Goal: Information Seeking & Learning: Learn about a topic

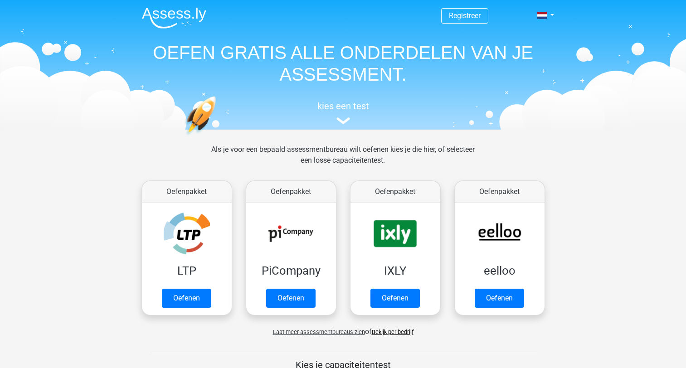
scroll to position [351, 0]
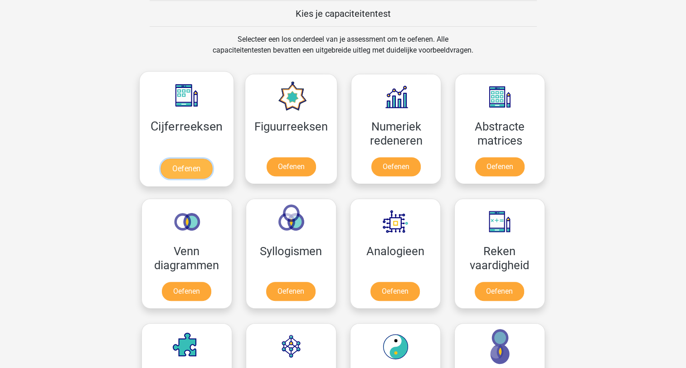
click at [202, 166] on link "Oefenen" at bounding box center [187, 169] width 52 height 20
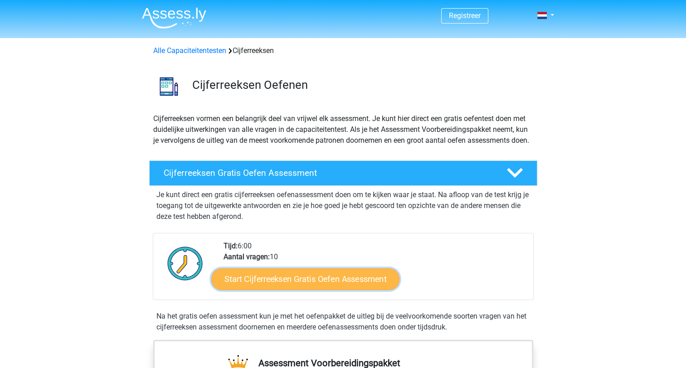
click at [297, 288] on link "Start Cijferreeksen Gratis Oefen Assessment" at bounding box center [305, 279] width 188 height 22
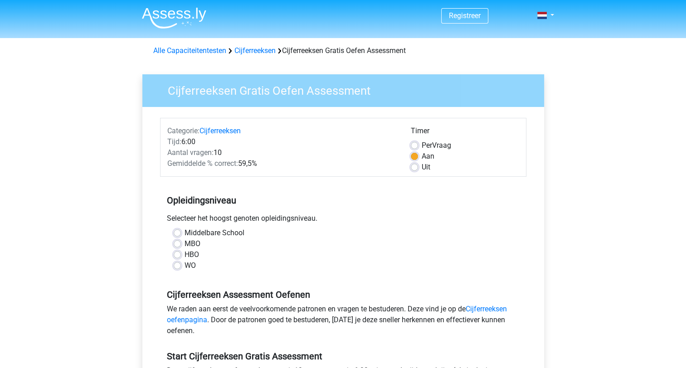
click at [185, 243] on label "MBO" at bounding box center [193, 244] width 16 height 11
click at [176, 243] on input "MBO" at bounding box center [177, 243] width 7 height 9
radio input "true"
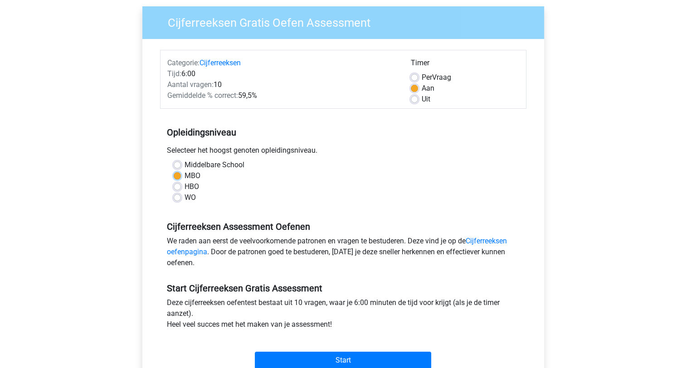
scroll to position [136, 0]
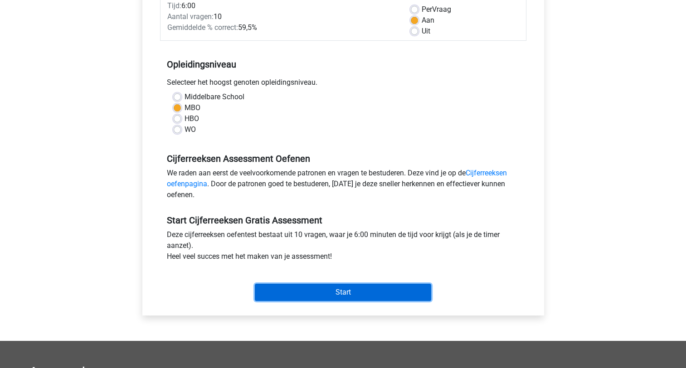
click at [316, 293] on input "Start" at bounding box center [343, 292] width 176 height 17
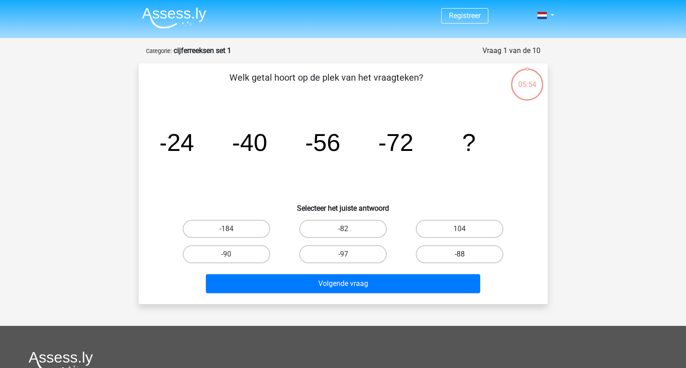
click at [455, 255] on label "-88" at bounding box center [460, 254] width 88 height 18
click at [460, 255] on input "-88" at bounding box center [463, 257] width 6 height 6
radio input "true"
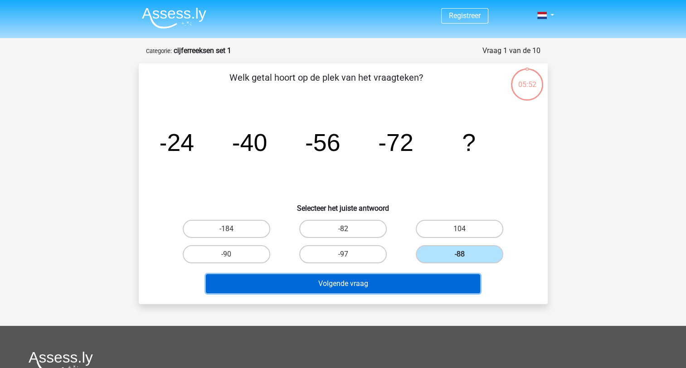
click at [374, 285] on button "Volgende vraag" at bounding box center [343, 283] width 274 height 19
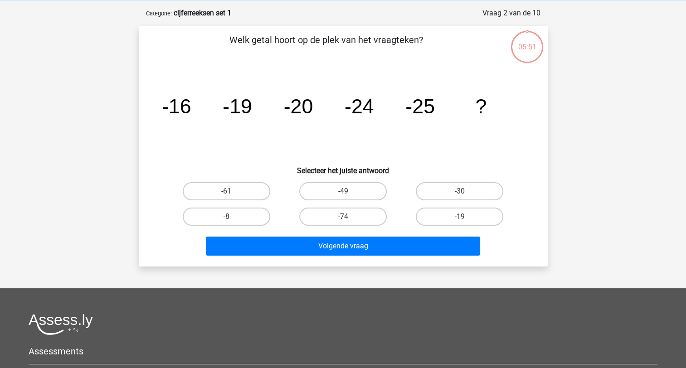
scroll to position [45, 0]
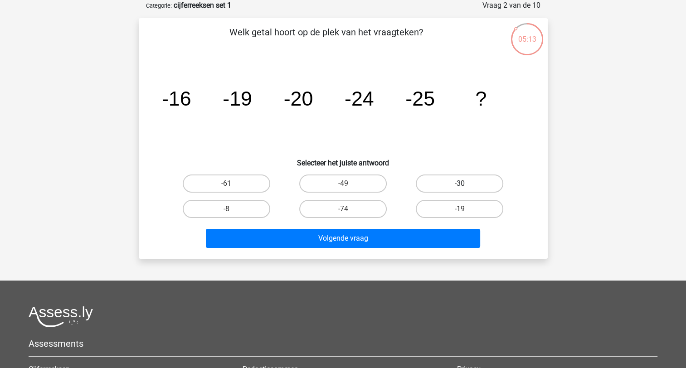
click at [482, 185] on label "-30" at bounding box center [460, 184] width 88 height 18
click at [466, 185] on input "-30" at bounding box center [463, 187] width 6 height 6
radio input "true"
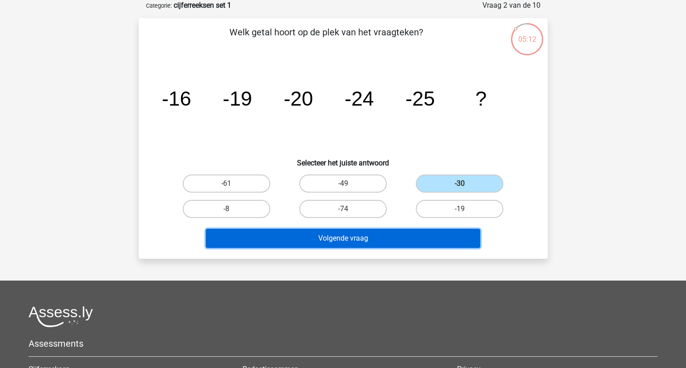
click at [347, 239] on button "Volgende vraag" at bounding box center [343, 238] width 274 height 19
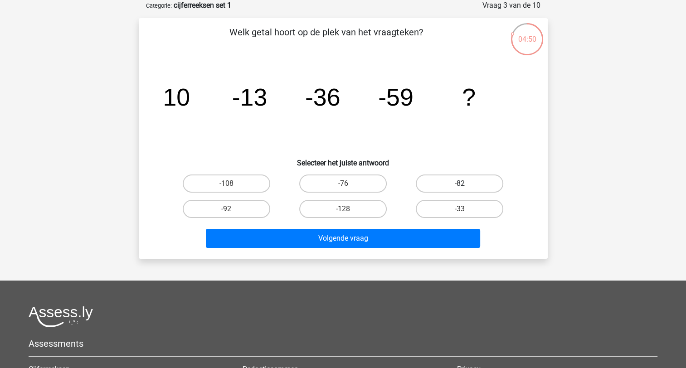
click at [469, 185] on label "-82" at bounding box center [460, 184] width 88 height 18
click at [466, 185] on input "-82" at bounding box center [463, 187] width 6 height 6
radio input "true"
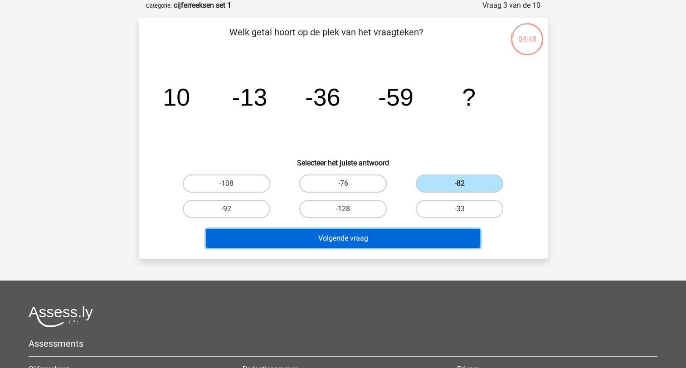
click at [408, 239] on button "Volgende vraag" at bounding box center [343, 238] width 274 height 19
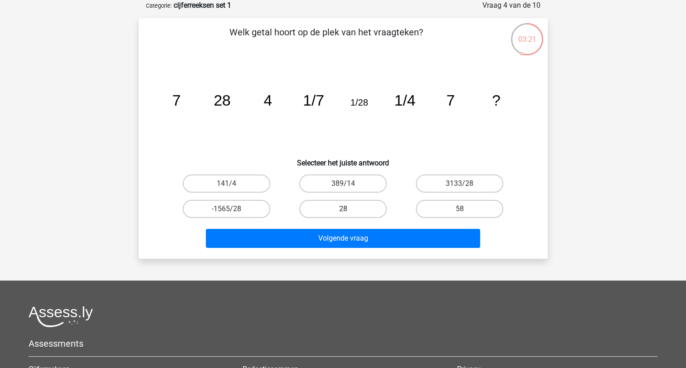
click at [369, 212] on label "28" at bounding box center [343, 209] width 88 height 18
click at [349, 212] on input "28" at bounding box center [346, 212] width 6 height 6
radio input "true"
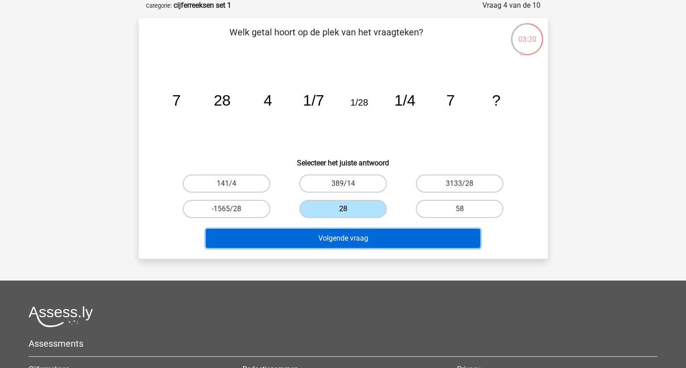
click at [363, 240] on button "Volgende vraag" at bounding box center [343, 238] width 274 height 19
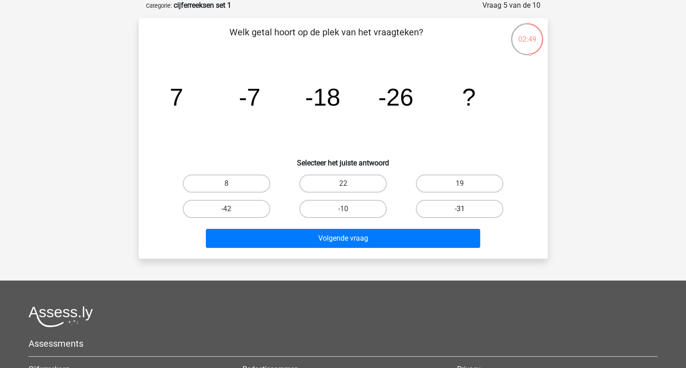
click at [446, 210] on label "-31" at bounding box center [460, 209] width 88 height 18
click at [460, 210] on input "-31" at bounding box center [463, 212] width 6 height 6
radio input "true"
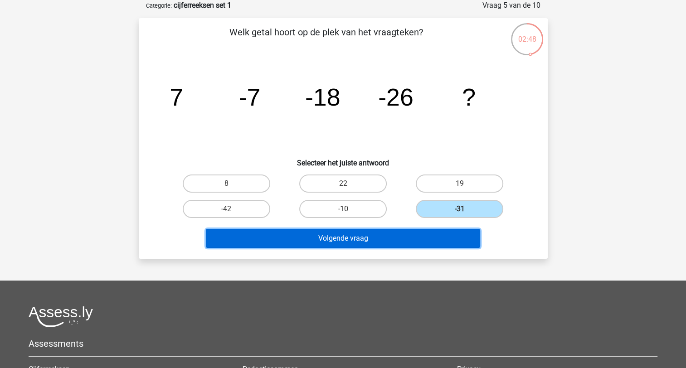
click at [421, 232] on button "Volgende vraag" at bounding box center [343, 238] width 274 height 19
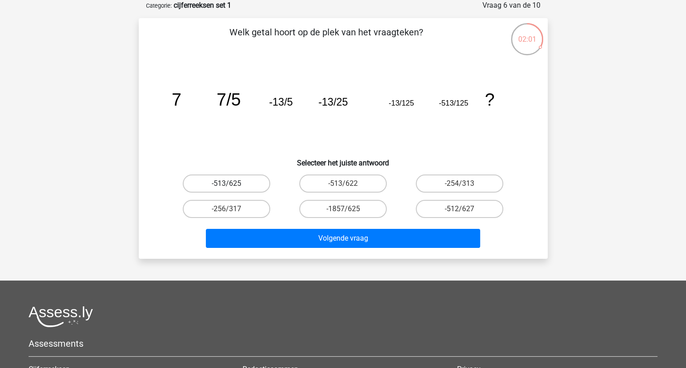
drag, startPoint x: 241, startPoint y: 183, endPoint x: 250, endPoint y: 181, distance: 9.3
click at [241, 183] on label "-513/625" at bounding box center [227, 184] width 88 height 18
click at [232, 184] on input "-513/625" at bounding box center [229, 187] width 6 height 6
radio input "true"
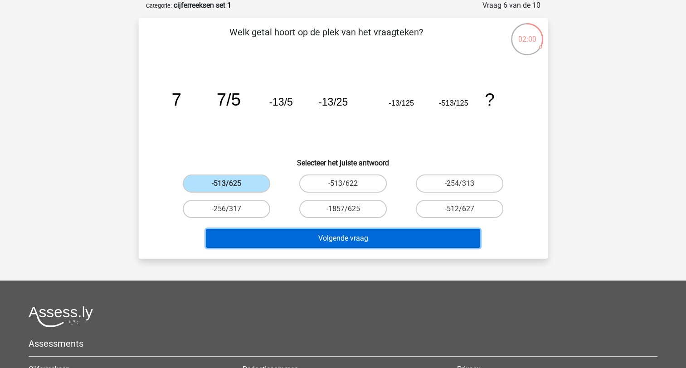
click at [329, 239] on button "Volgende vraag" at bounding box center [343, 238] width 274 height 19
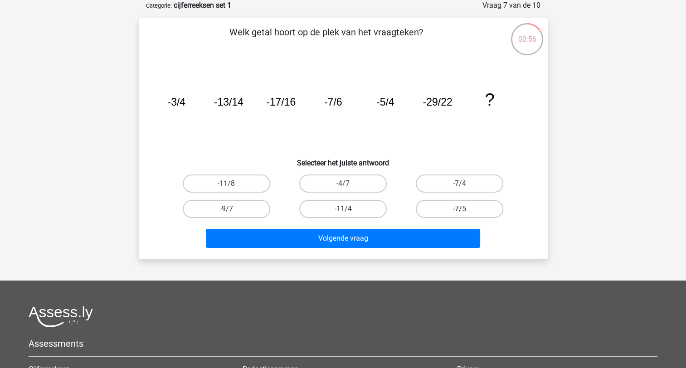
click at [457, 210] on label "-7/5" at bounding box center [460, 209] width 88 height 18
click at [460, 210] on input "-7/5" at bounding box center [463, 212] width 6 height 6
radio input "true"
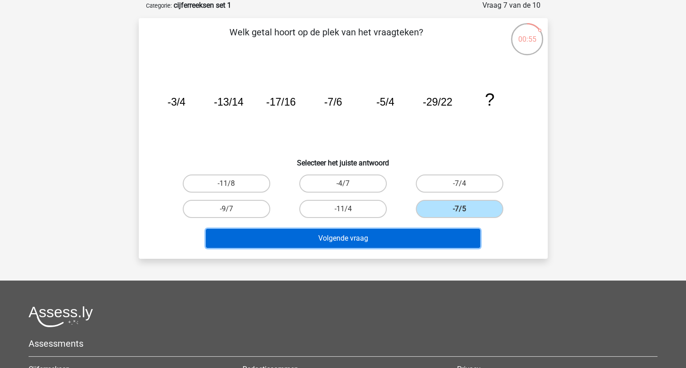
click at [426, 236] on button "Volgende vraag" at bounding box center [343, 238] width 274 height 19
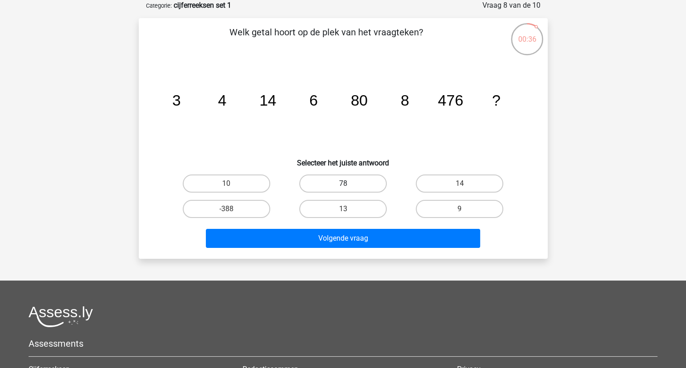
click at [356, 185] on label "78" at bounding box center [343, 184] width 88 height 18
click at [349, 185] on input "78" at bounding box center [346, 187] width 6 height 6
radio input "true"
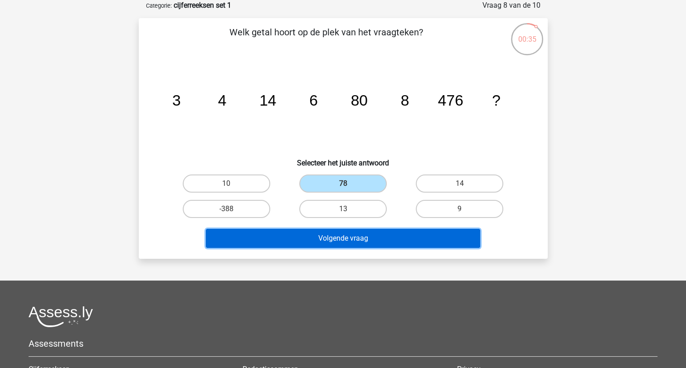
click at [352, 238] on button "Volgende vraag" at bounding box center [343, 238] width 274 height 19
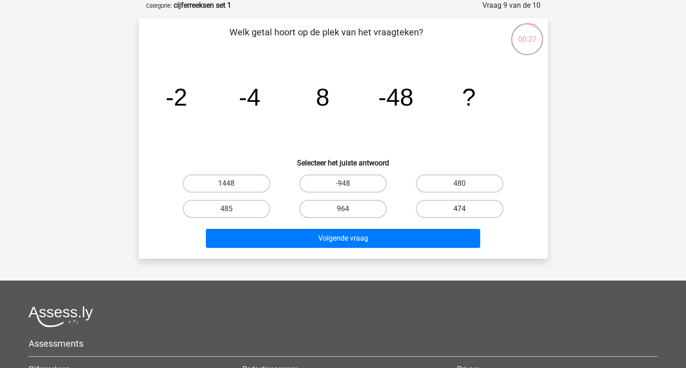
click at [443, 208] on label "474" at bounding box center [460, 209] width 88 height 18
click at [460, 209] on input "474" at bounding box center [463, 212] width 6 height 6
radio input "true"
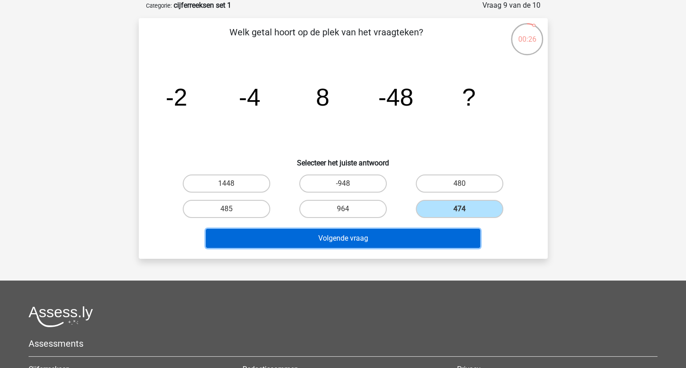
click at [424, 236] on button "Volgende vraag" at bounding box center [343, 238] width 274 height 19
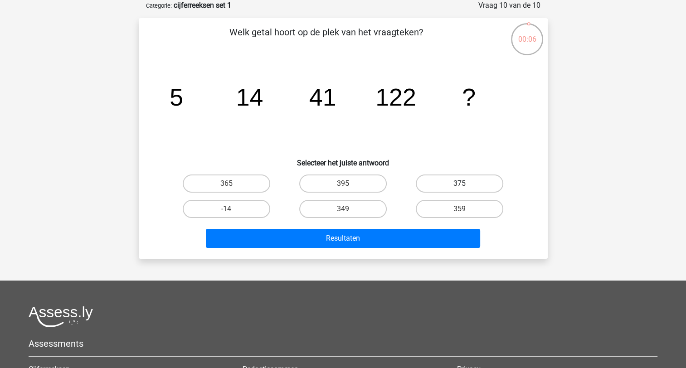
click at [449, 187] on label "375" at bounding box center [460, 184] width 88 height 18
click at [460, 187] on input "375" at bounding box center [463, 187] width 6 height 6
radio input "true"
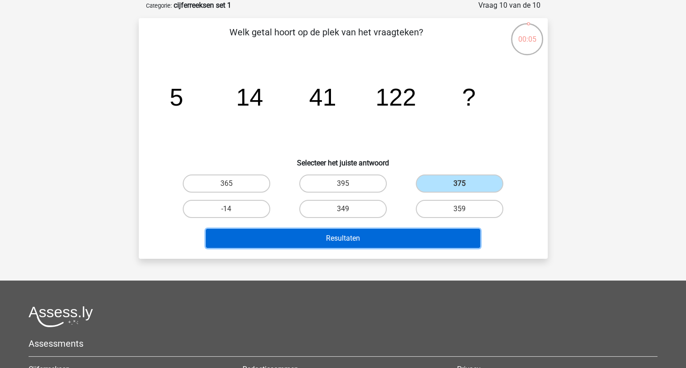
click at [412, 236] on button "Resultaten" at bounding box center [343, 238] width 274 height 19
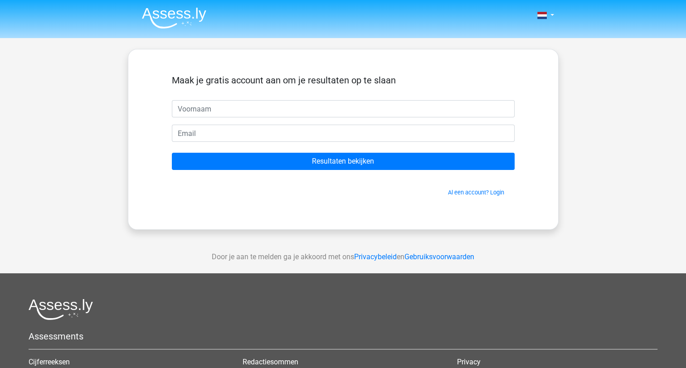
click at [221, 107] on input "text" at bounding box center [343, 108] width 343 height 17
type input "wesley"
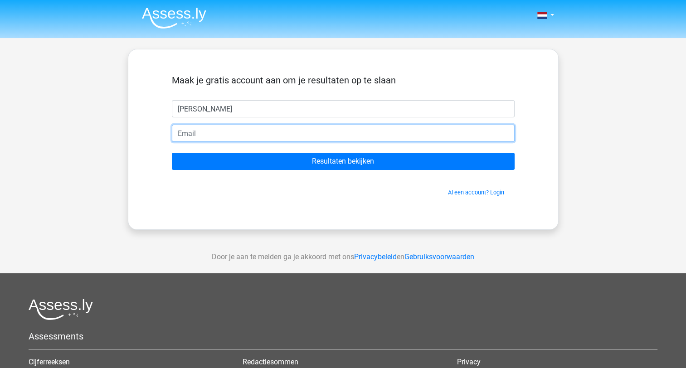
click at [215, 133] on input "email" at bounding box center [343, 133] width 343 height 17
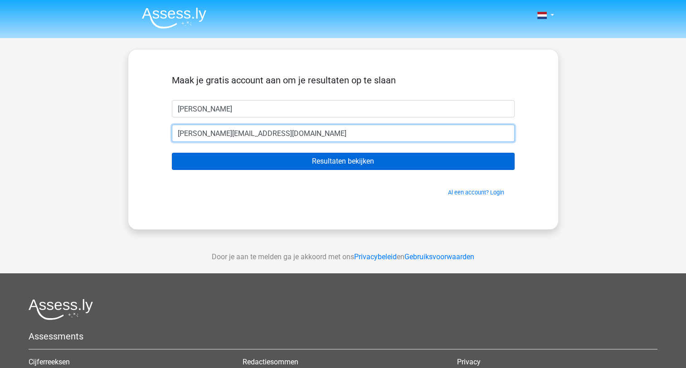
type input "[EMAIL_ADDRESS][DOMAIN_NAME]"
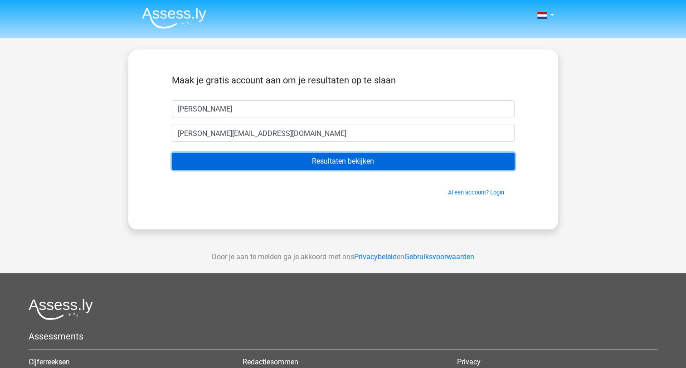
click at [262, 159] on input "Resultaten bekijken" at bounding box center [343, 161] width 343 height 17
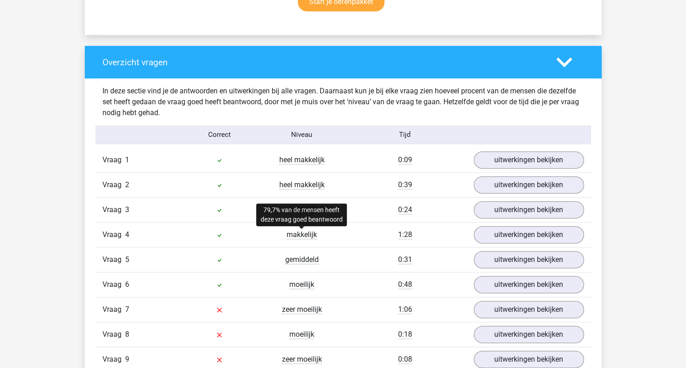
scroll to position [680, 0]
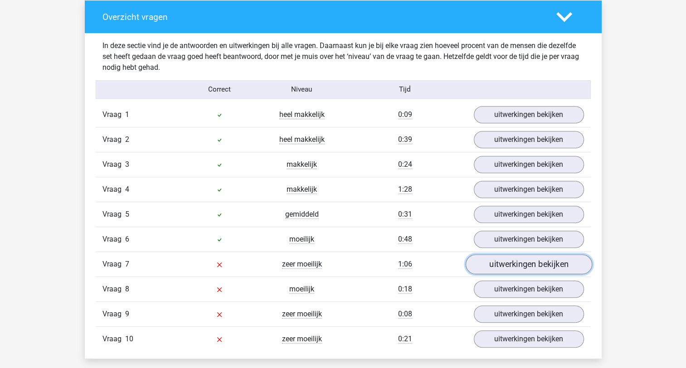
click at [510, 265] on link "uitwerkingen bekijken" at bounding box center [528, 264] width 127 height 20
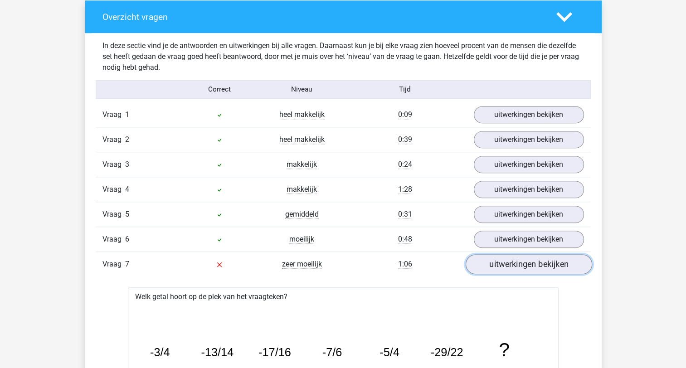
click at [521, 268] on link "uitwerkingen bekijken" at bounding box center [528, 264] width 127 height 20
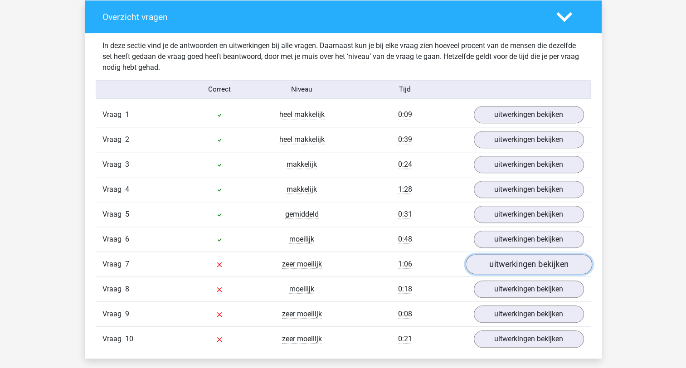
click at [521, 268] on link "uitwerkingen bekijken" at bounding box center [528, 264] width 127 height 20
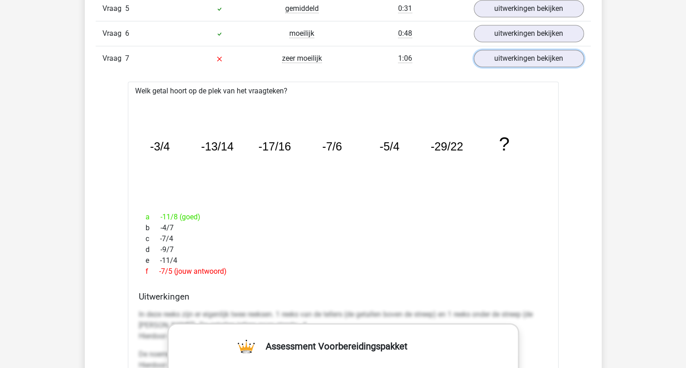
scroll to position [816, 0]
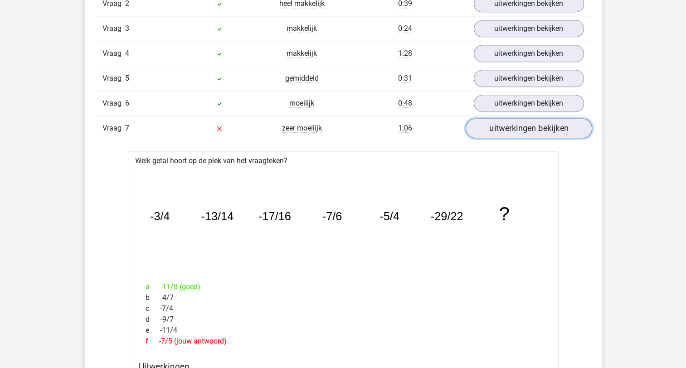
click at [504, 126] on link "uitwerkingen bekijken" at bounding box center [528, 128] width 127 height 20
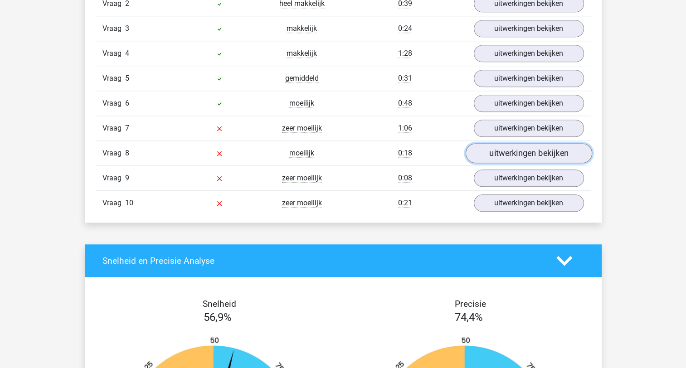
click at [517, 154] on link "uitwerkingen bekijken" at bounding box center [528, 153] width 127 height 20
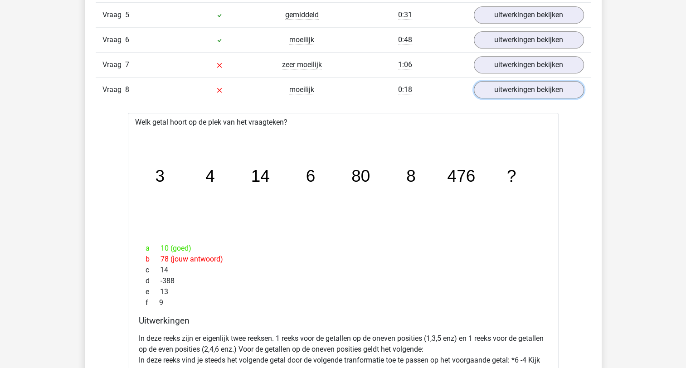
scroll to position [862, 0]
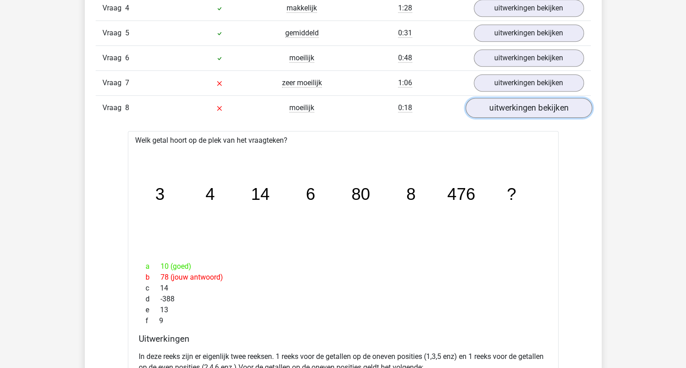
click at [524, 100] on link "uitwerkingen bekijken" at bounding box center [528, 108] width 127 height 20
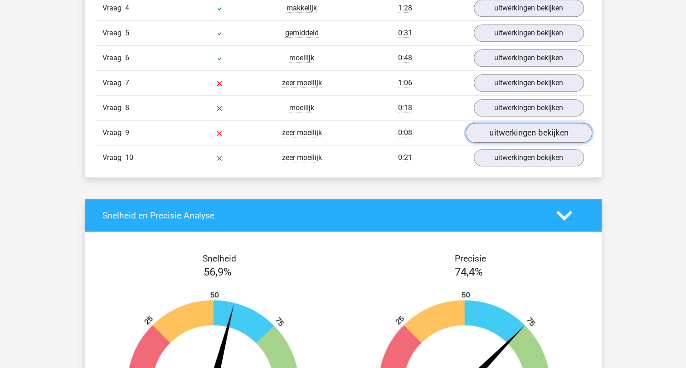
click at [508, 134] on link "uitwerkingen bekijken" at bounding box center [528, 133] width 127 height 20
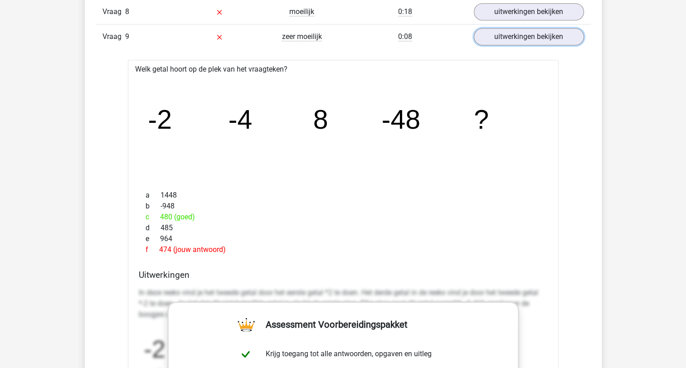
scroll to position [907, 0]
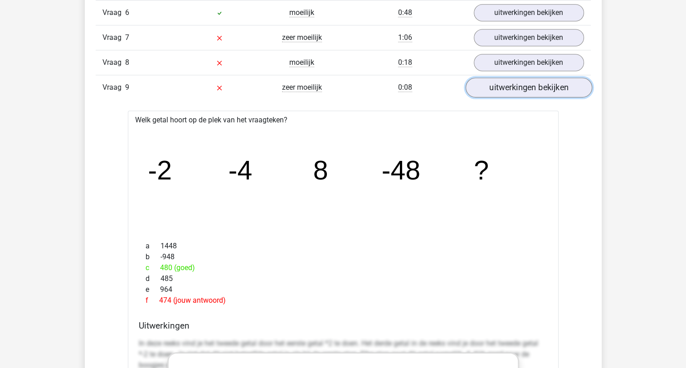
click at [557, 81] on link "uitwerkingen bekijken" at bounding box center [528, 88] width 127 height 20
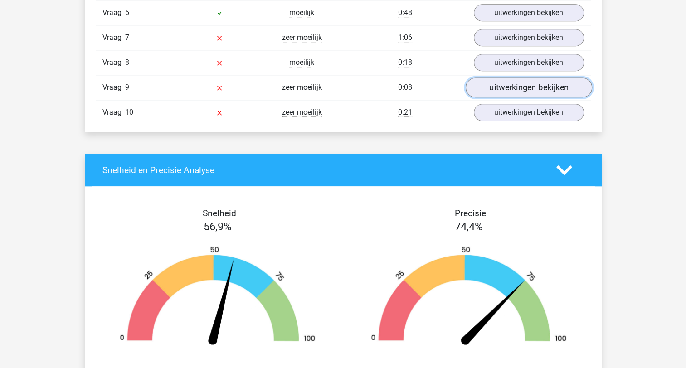
click at [539, 86] on link "uitwerkingen bekijken" at bounding box center [528, 88] width 127 height 20
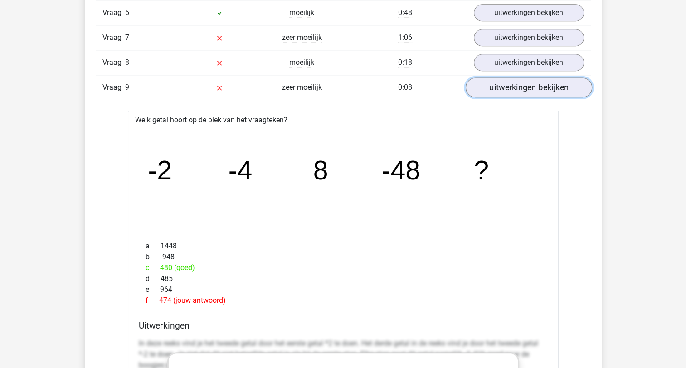
click at [539, 86] on link "uitwerkingen bekijken" at bounding box center [528, 88] width 127 height 20
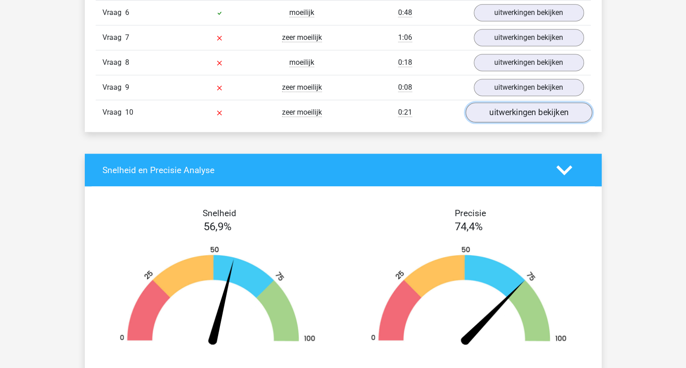
click at [533, 110] on link "uitwerkingen bekijken" at bounding box center [528, 112] width 127 height 20
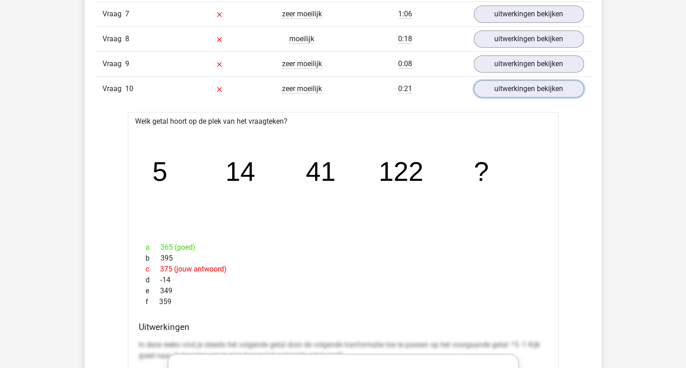
scroll to position [952, 0]
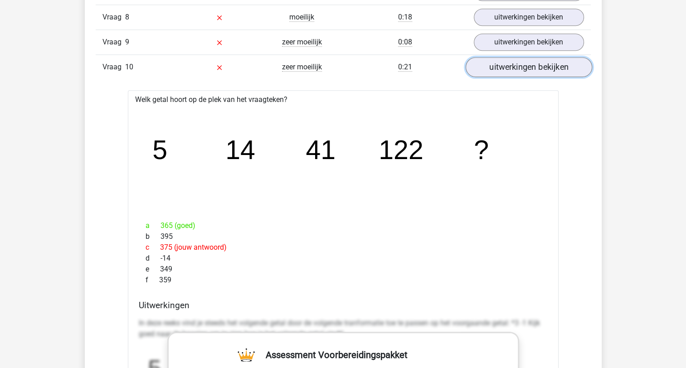
drag, startPoint x: 508, startPoint y: 68, endPoint x: 502, endPoint y: 72, distance: 7.8
click at [508, 68] on link "uitwerkingen bekijken" at bounding box center [528, 67] width 127 height 20
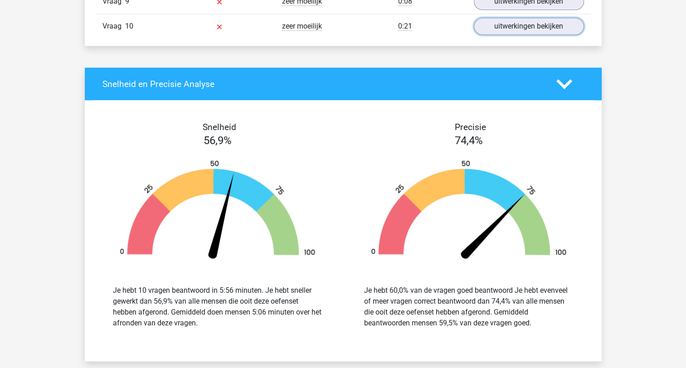
scroll to position [998, 0]
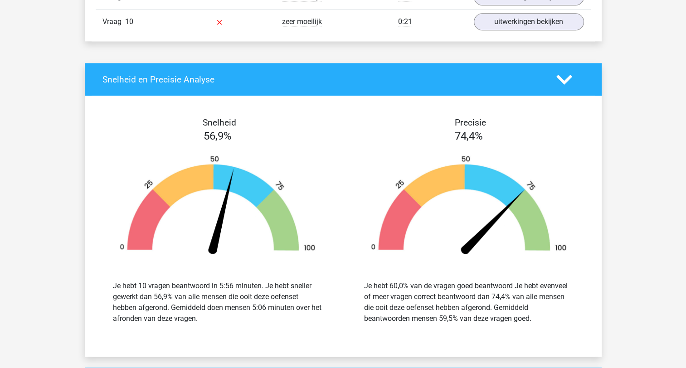
click at [573, 76] on div at bounding box center [570, 80] width 41 height 16
click at [566, 78] on polygon at bounding box center [564, 79] width 16 height 10
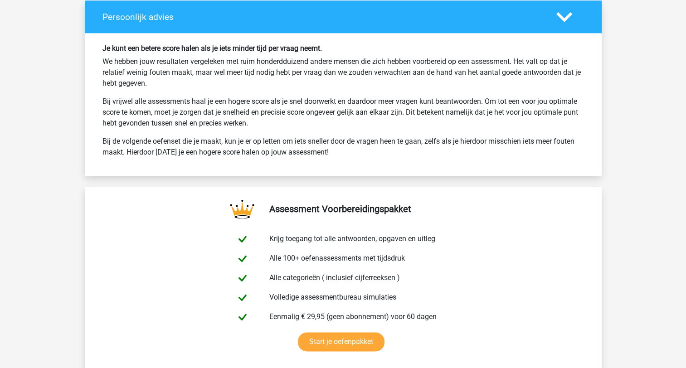
scroll to position [1088, 0]
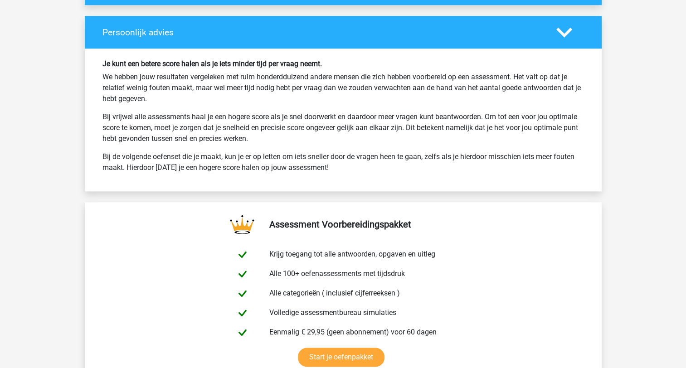
click at [573, 29] on div at bounding box center [570, 32] width 41 height 16
click at [568, 29] on polygon at bounding box center [564, 32] width 16 height 10
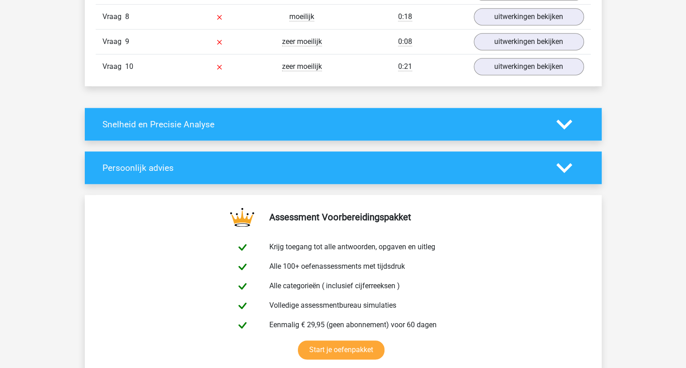
scroll to position [952, 0]
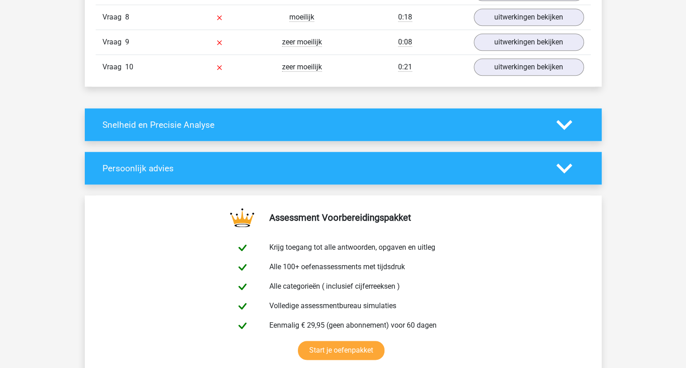
click at [567, 171] on icon at bounding box center [564, 169] width 16 height 16
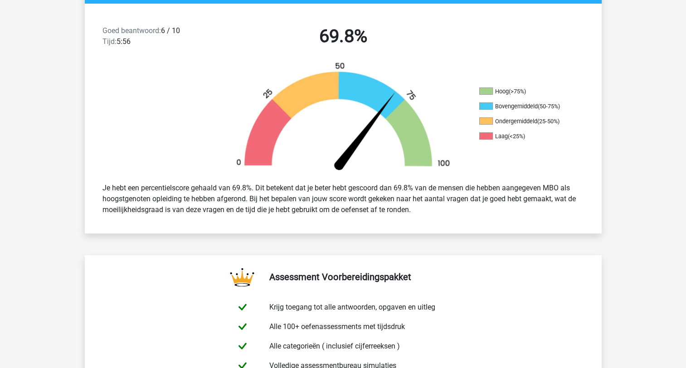
scroll to position [0, 0]
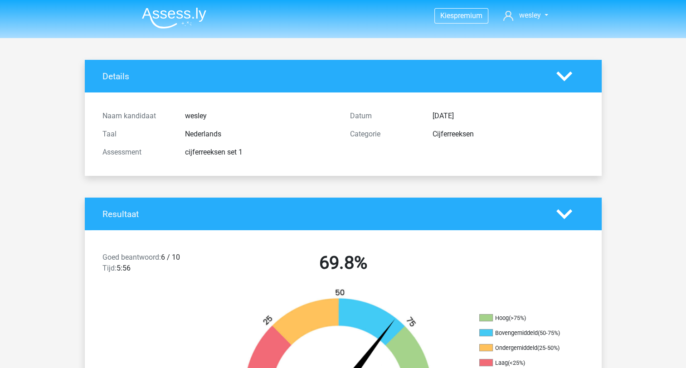
click at [564, 78] on polygon at bounding box center [564, 76] width 16 height 10
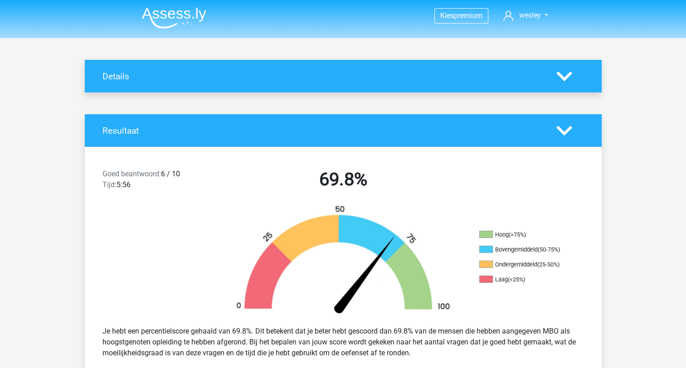
click at [566, 131] on polygon at bounding box center [564, 131] width 16 height 10
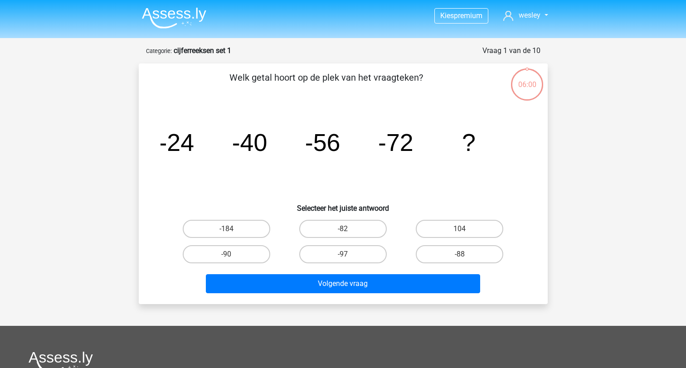
scroll to position [45, 0]
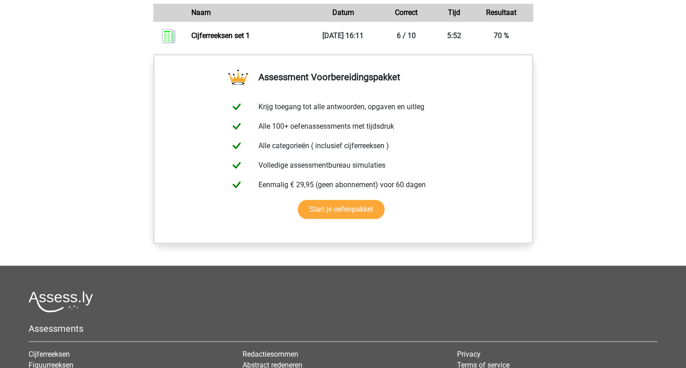
scroll to position [630, 0]
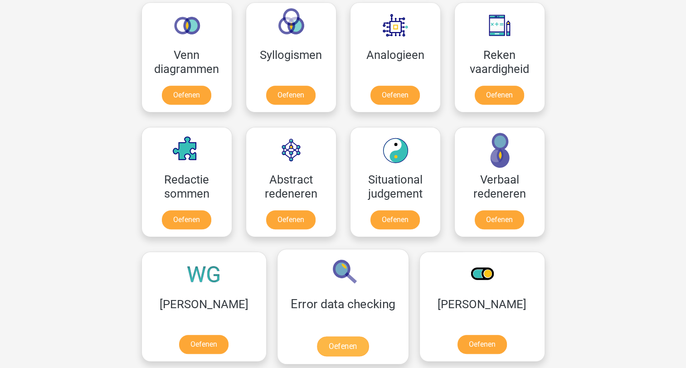
scroll to position [578, 0]
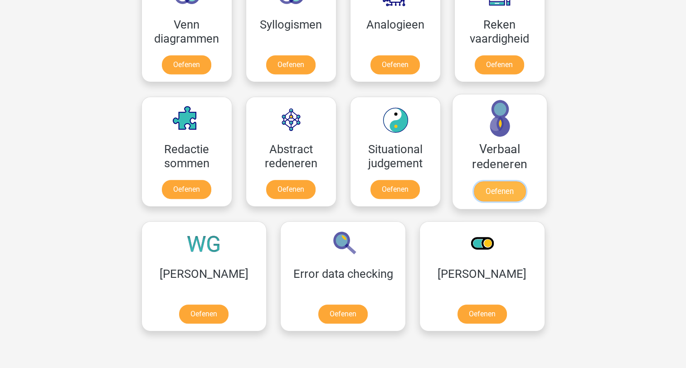
click at [506, 194] on link "Oefenen" at bounding box center [499, 191] width 52 height 20
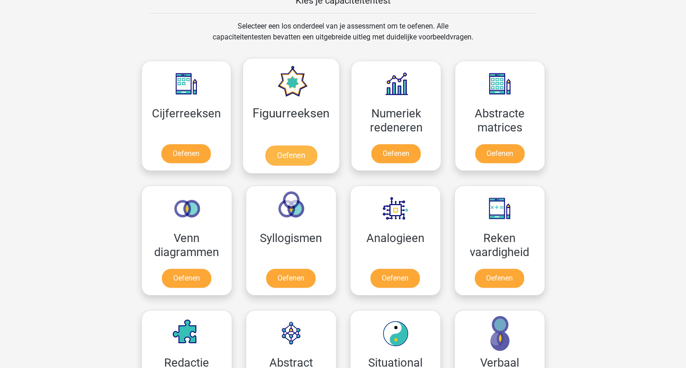
scroll to position [351, 0]
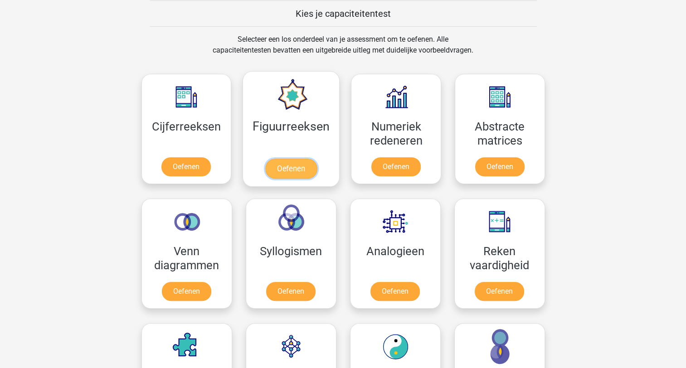
click at [294, 159] on link "Oefenen" at bounding box center [291, 169] width 52 height 20
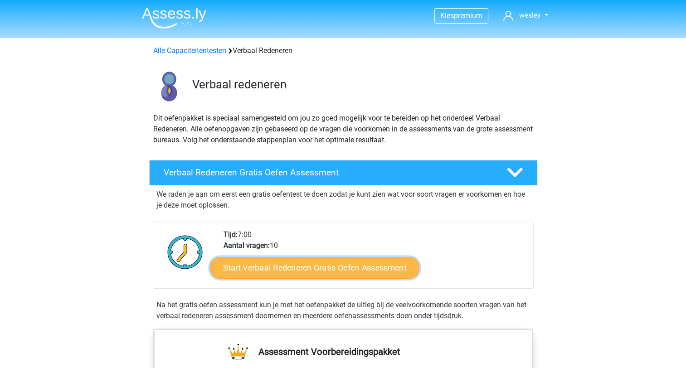
click at [321, 273] on link "Start Verbaal Redeneren Gratis Oefen Assessment" at bounding box center [315, 268] width 210 height 22
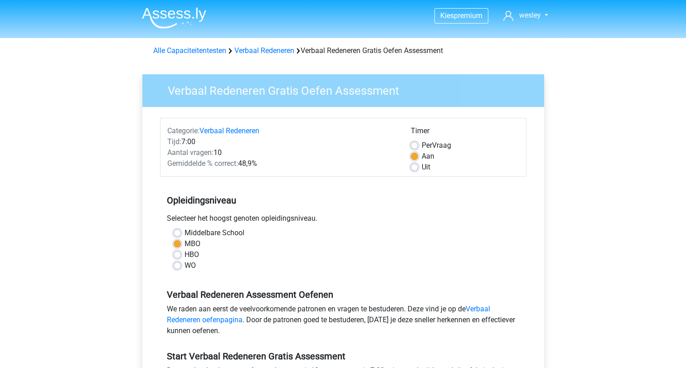
scroll to position [91, 0]
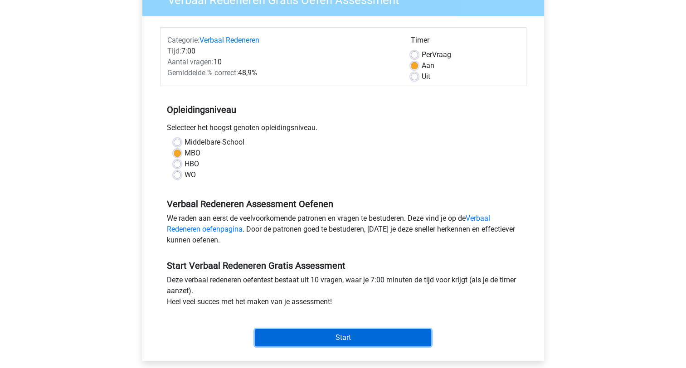
click at [317, 335] on input "Start" at bounding box center [343, 337] width 176 height 17
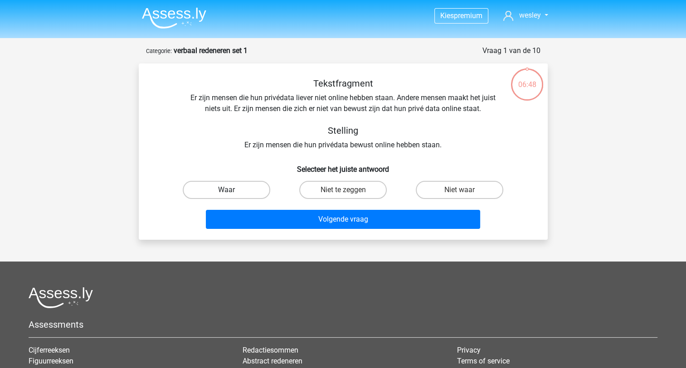
click at [248, 187] on label "Waar" at bounding box center [227, 190] width 88 height 18
click at [232, 190] on input "Waar" at bounding box center [229, 193] width 6 height 6
radio input "true"
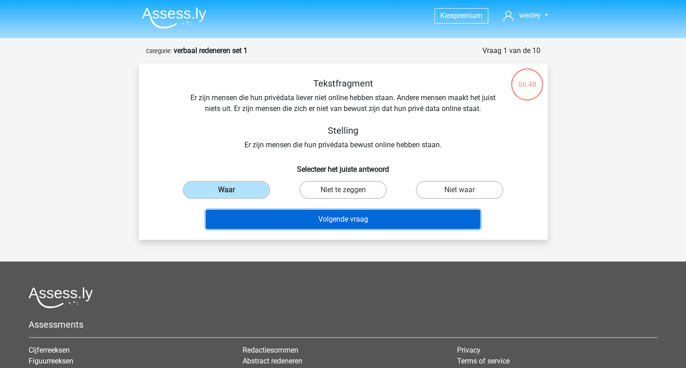
click at [276, 216] on button "Volgende vraag" at bounding box center [343, 219] width 274 height 19
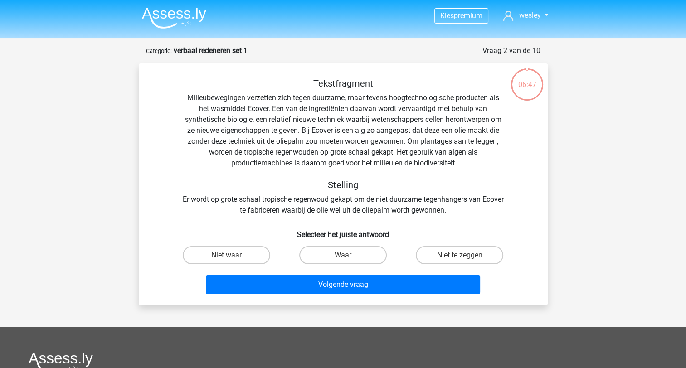
scroll to position [45, 0]
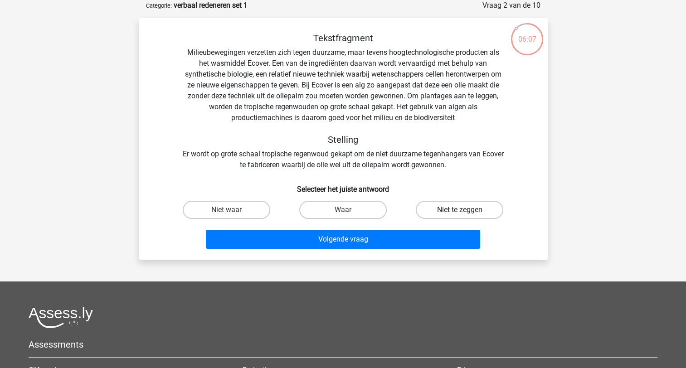
click at [434, 207] on label "Niet te zeggen" at bounding box center [460, 210] width 88 height 18
click at [460, 210] on input "Niet te zeggen" at bounding box center [463, 213] width 6 height 6
radio input "true"
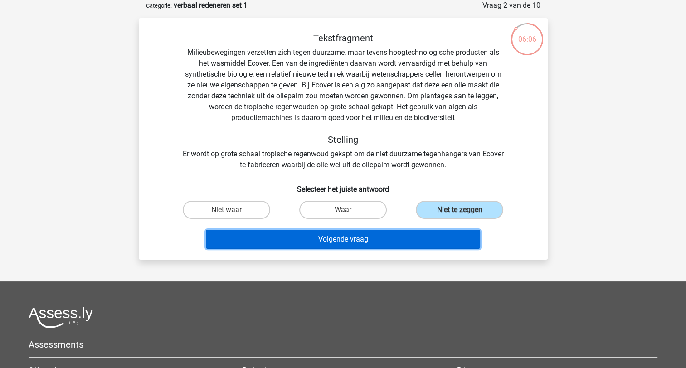
click at [380, 234] on button "Volgende vraag" at bounding box center [343, 239] width 274 height 19
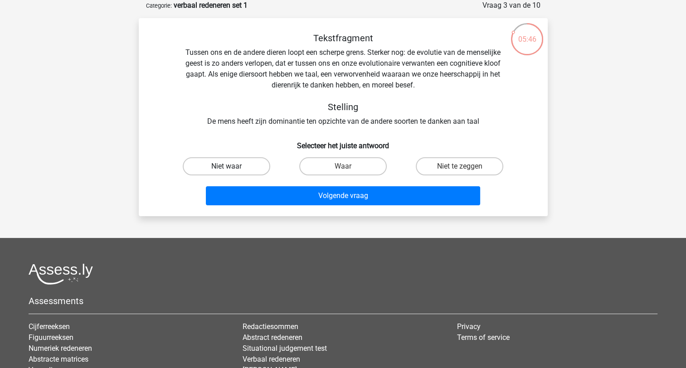
click at [230, 166] on label "Niet waar" at bounding box center [227, 166] width 88 height 18
click at [230, 166] on input "Niet waar" at bounding box center [229, 169] width 6 height 6
radio input "true"
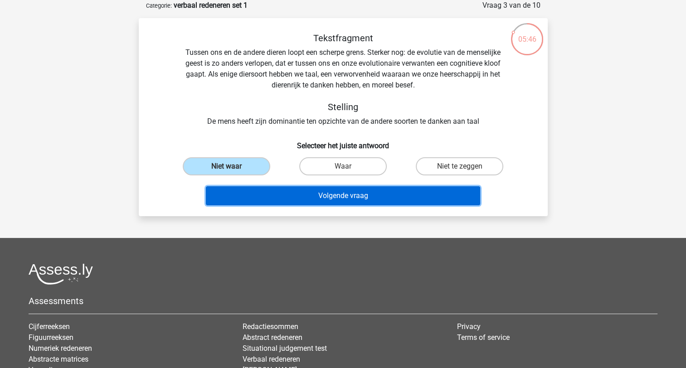
click at [278, 200] on button "Volgende vraag" at bounding box center [343, 195] width 274 height 19
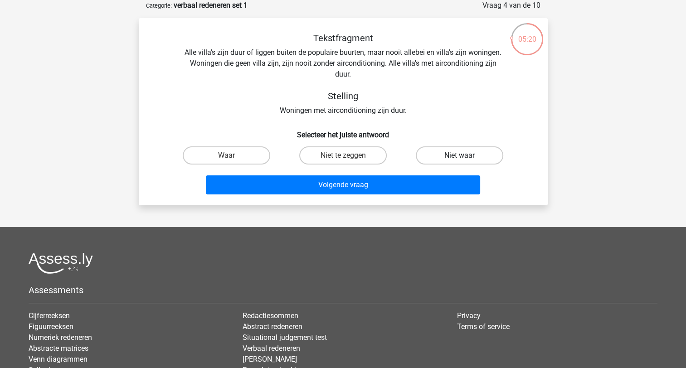
click at [457, 156] on label "Niet waar" at bounding box center [460, 155] width 88 height 18
click at [460, 156] on input "Niet waar" at bounding box center [463, 159] width 6 height 6
radio input "true"
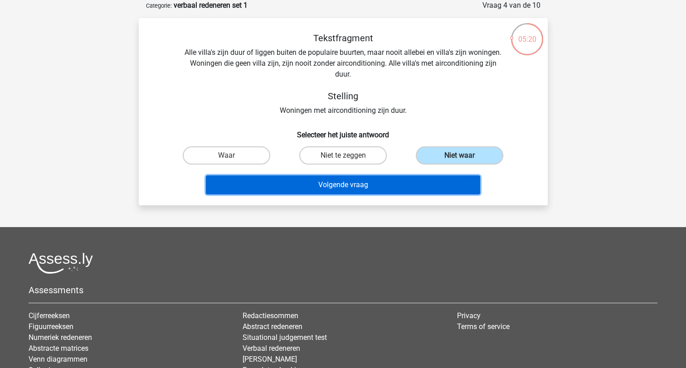
click at [393, 183] on button "Volgende vraag" at bounding box center [343, 185] width 274 height 19
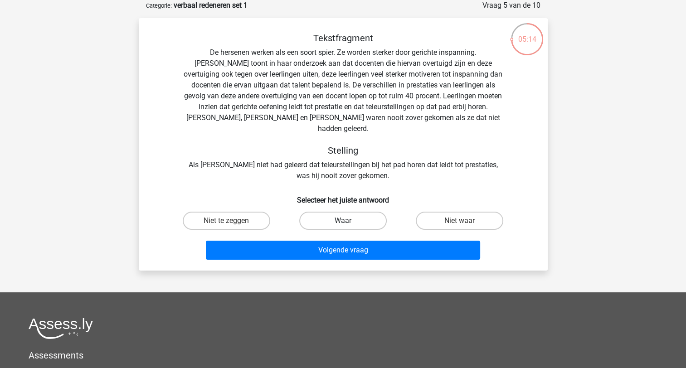
click at [361, 212] on label "Waar" at bounding box center [343, 221] width 88 height 18
click at [349, 221] on input "Waar" at bounding box center [346, 224] width 6 height 6
radio input "true"
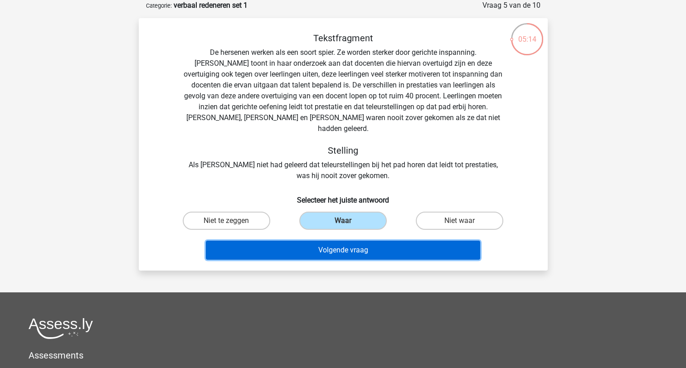
click at [356, 241] on button "Volgende vraag" at bounding box center [343, 250] width 274 height 19
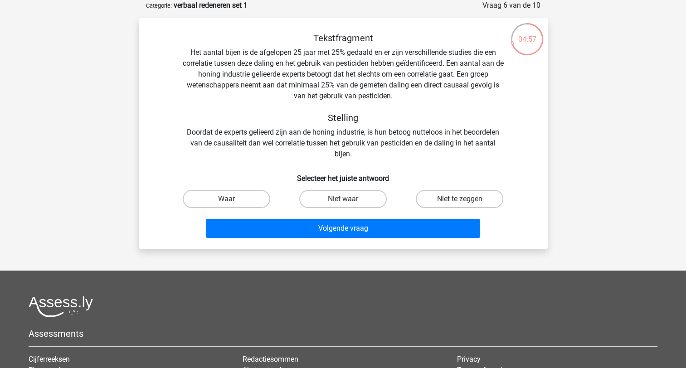
click at [464, 203] on input "Niet te zeggen" at bounding box center [463, 202] width 6 height 6
radio input "true"
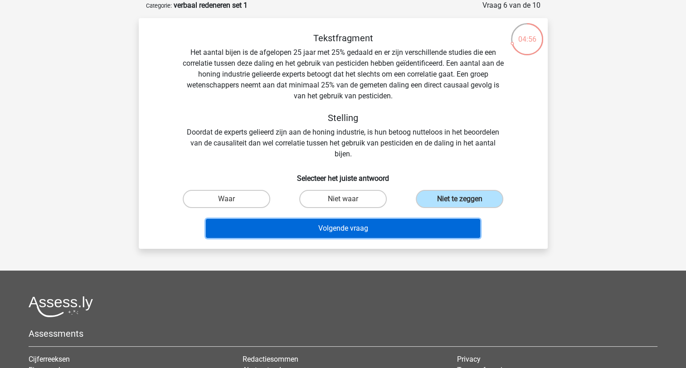
click at [434, 227] on button "Volgende vraag" at bounding box center [343, 228] width 274 height 19
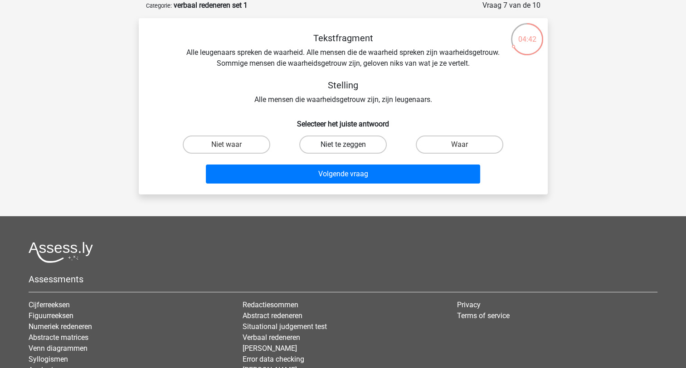
click at [341, 143] on label "Niet te zeggen" at bounding box center [343, 145] width 88 height 18
click at [343, 145] on input "Niet te zeggen" at bounding box center [346, 148] width 6 height 6
radio input "true"
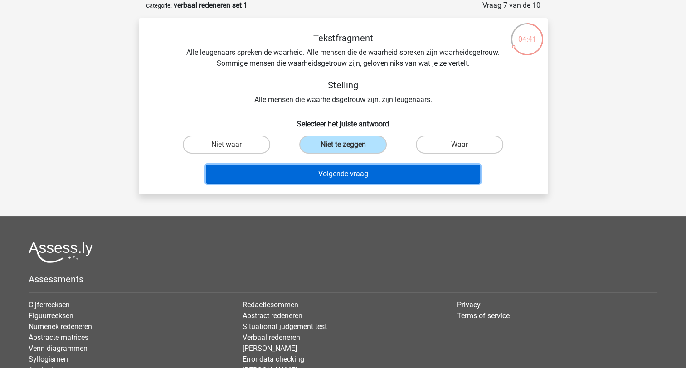
click at [348, 176] on button "Volgende vraag" at bounding box center [343, 174] width 274 height 19
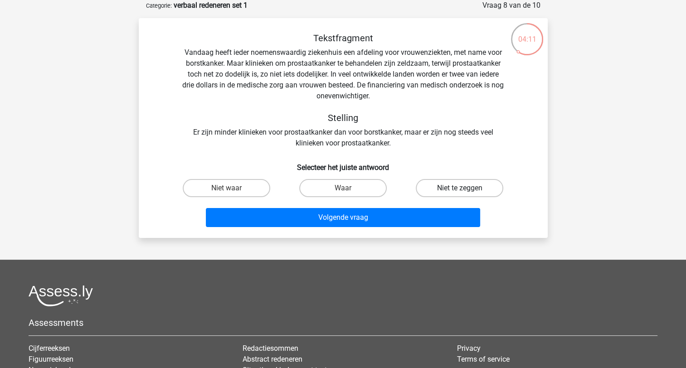
click at [468, 188] on label "Niet te zeggen" at bounding box center [460, 188] width 88 height 18
click at [466, 188] on input "Niet te zeggen" at bounding box center [463, 191] width 6 height 6
radio input "true"
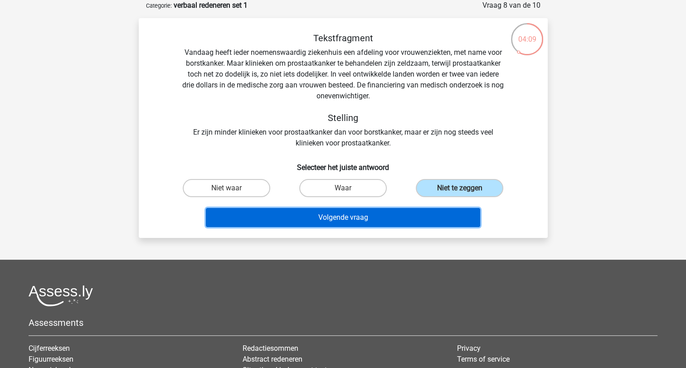
click at [313, 216] on button "Volgende vraag" at bounding box center [343, 217] width 274 height 19
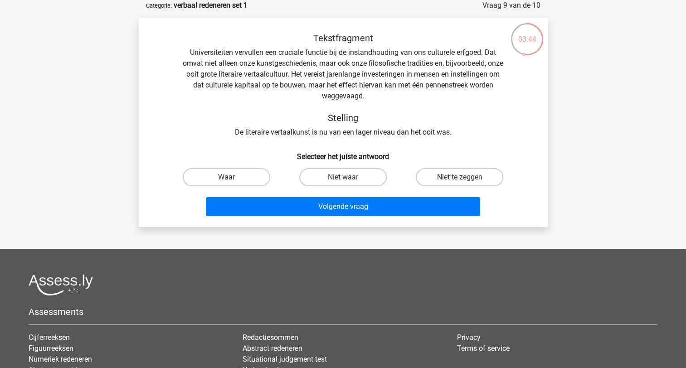
click at [348, 179] on input "Niet waar" at bounding box center [346, 180] width 6 height 6
radio input "true"
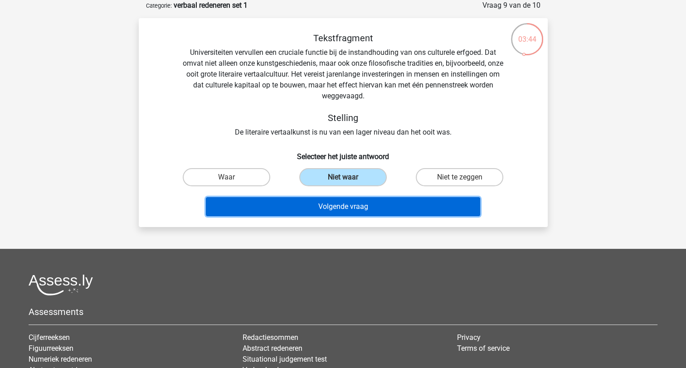
click at [343, 203] on button "Volgende vraag" at bounding box center [343, 206] width 274 height 19
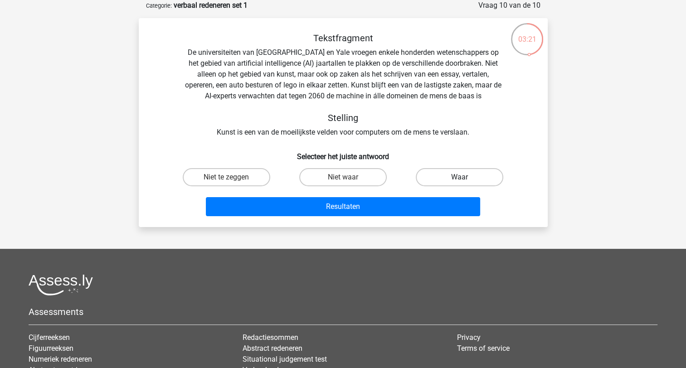
click at [455, 180] on label "Waar" at bounding box center [460, 177] width 88 height 18
click at [460, 180] on input "Waar" at bounding box center [463, 180] width 6 height 6
radio input "true"
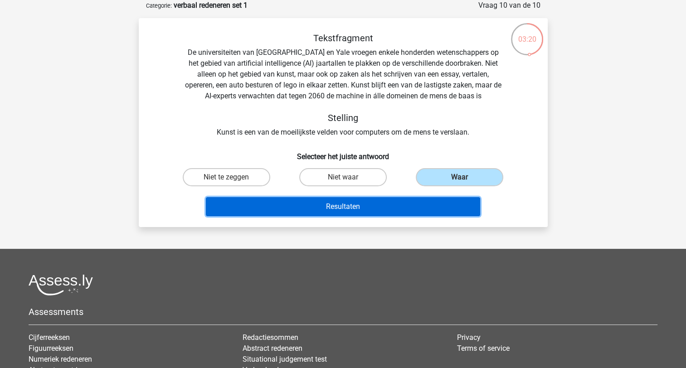
click at [428, 211] on button "Resultaten" at bounding box center [343, 206] width 274 height 19
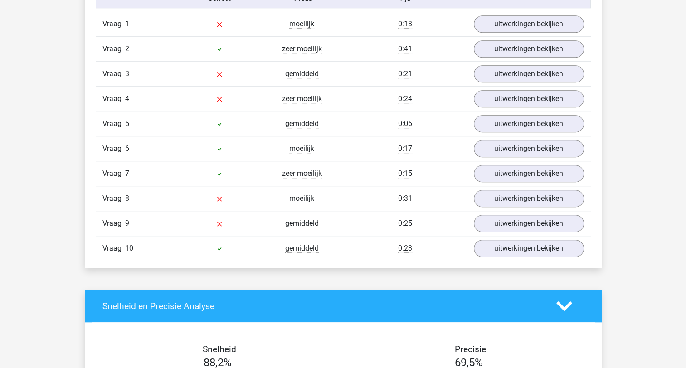
scroll to position [726, 0]
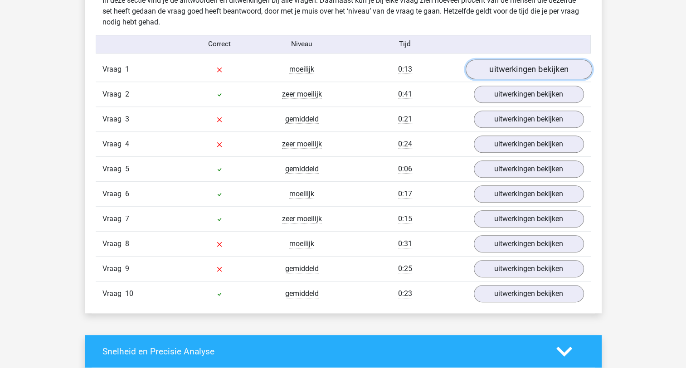
click at [499, 74] on link "uitwerkingen bekijken" at bounding box center [528, 69] width 127 height 20
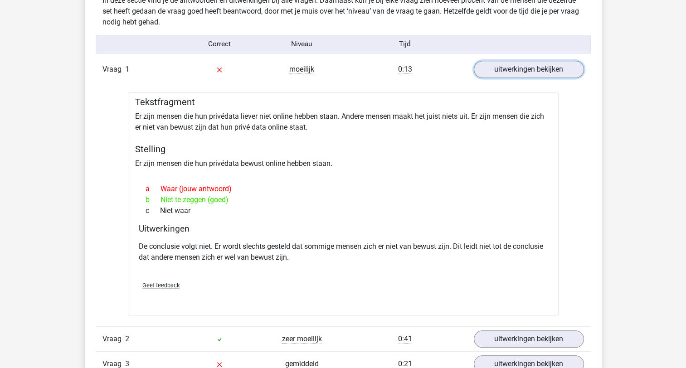
drag, startPoint x: 525, startPoint y: 73, endPoint x: 521, endPoint y: 80, distance: 8.3
click at [525, 73] on link "uitwerkingen bekijken" at bounding box center [529, 69] width 110 height 17
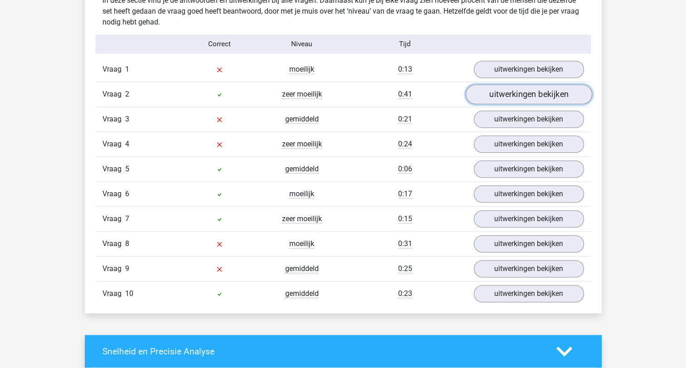
click at [525, 94] on link "uitwerkingen bekijken" at bounding box center [528, 94] width 127 height 20
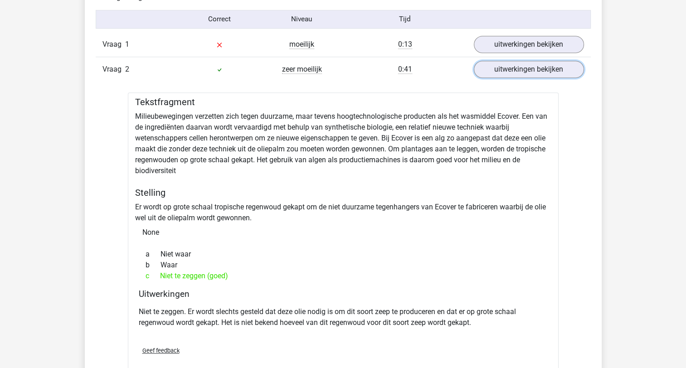
scroll to position [771, 0]
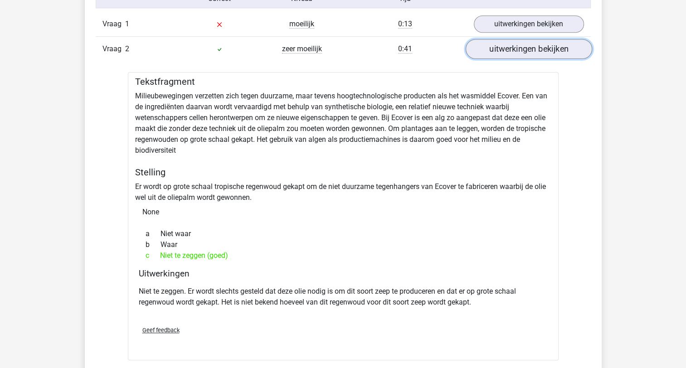
click at [542, 44] on link "uitwerkingen bekijken" at bounding box center [528, 49] width 127 height 20
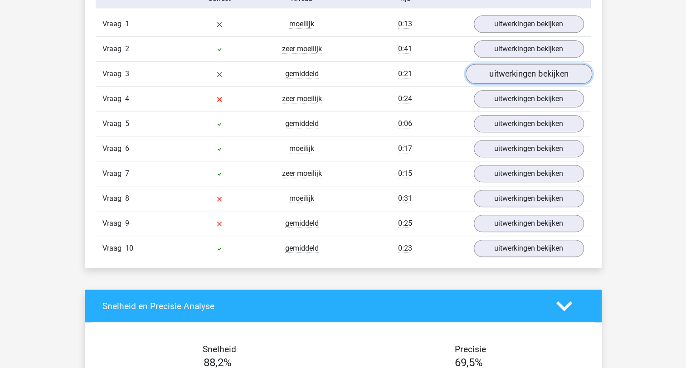
click at [522, 76] on link "uitwerkingen bekijken" at bounding box center [528, 74] width 127 height 20
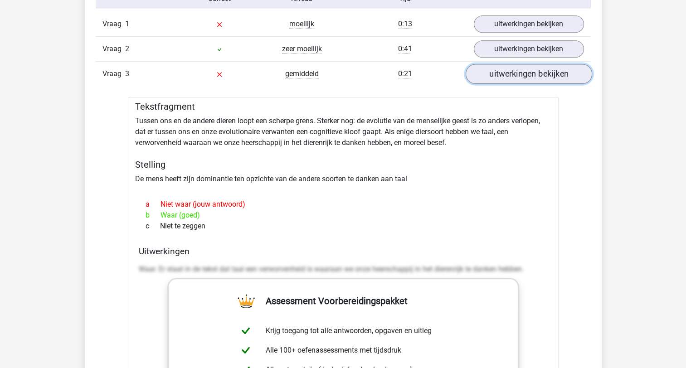
click at [527, 69] on link "uitwerkingen bekijken" at bounding box center [528, 74] width 127 height 20
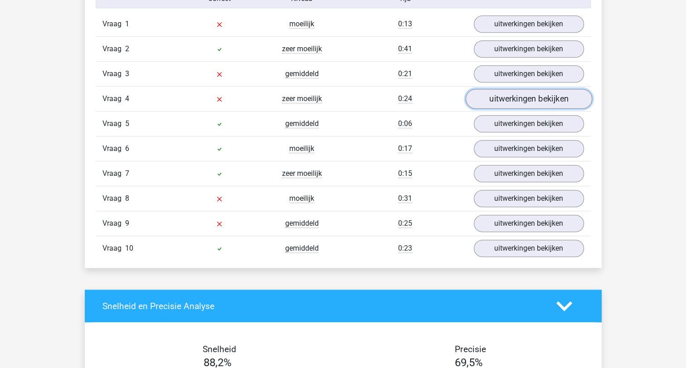
click at [518, 98] on link "uitwerkingen bekijken" at bounding box center [528, 99] width 127 height 20
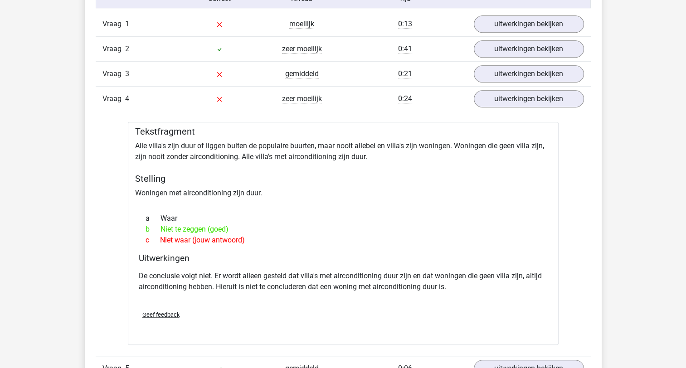
click at [499, 106] on div "Vraag 4 zeer moeilijk 0:24 uitwerkingen bekijken" at bounding box center [343, 98] width 495 height 25
click at [501, 103] on link "uitwerkingen bekijken" at bounding box center [528, 99] width 127 height 20
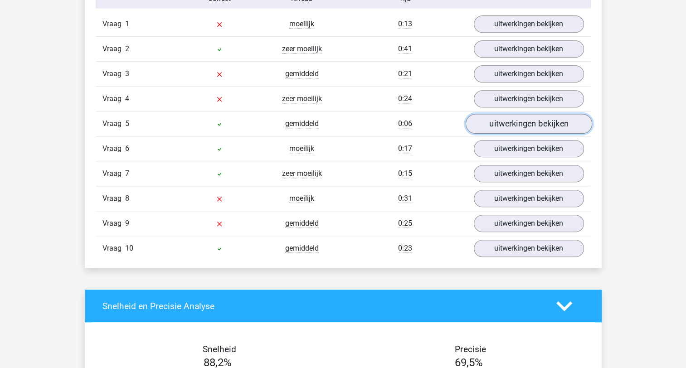
click at [522, 126] on link "uitwerkingen bekijken" at bounding box center [528, 124] width 127 height 20
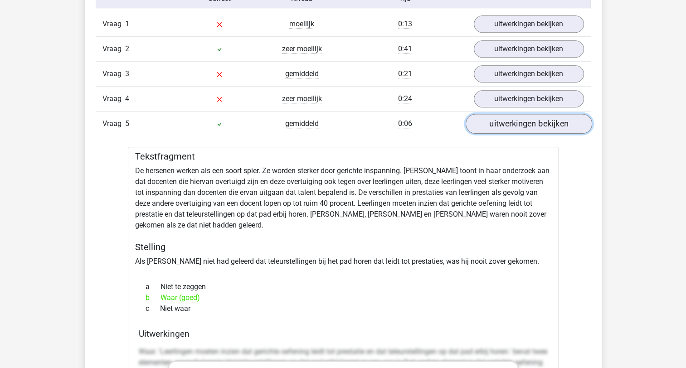
click at [515, 123] on link "uitwerkingen bekijken" at bounding box center [528, 124] width 127 height 20
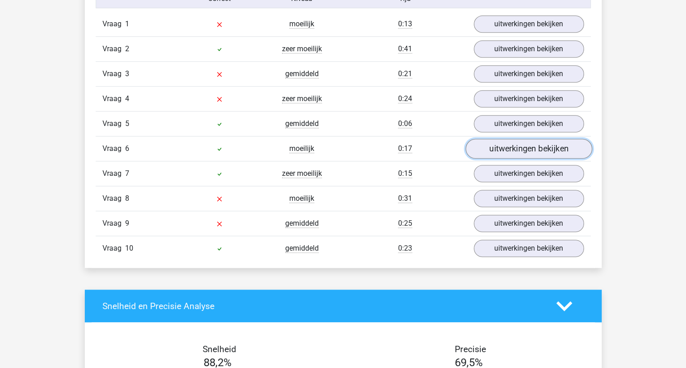
click at [504, 151] on link "uitwerkingen bekijken" at bounding box center [528, 149] width 127 height 20
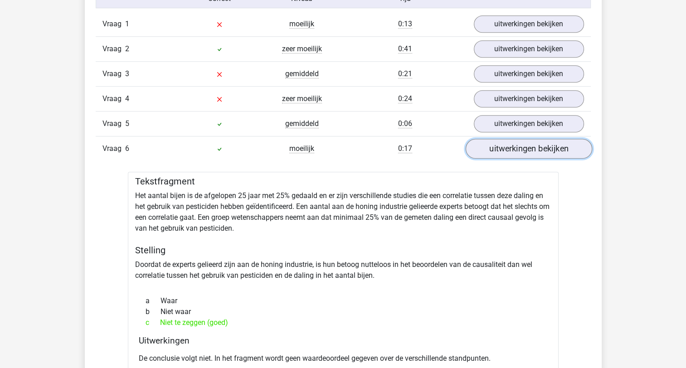
click at [506, 145] on link "uitwerkingen bekijken" at bounding box center [528, 149] width 127 height 20
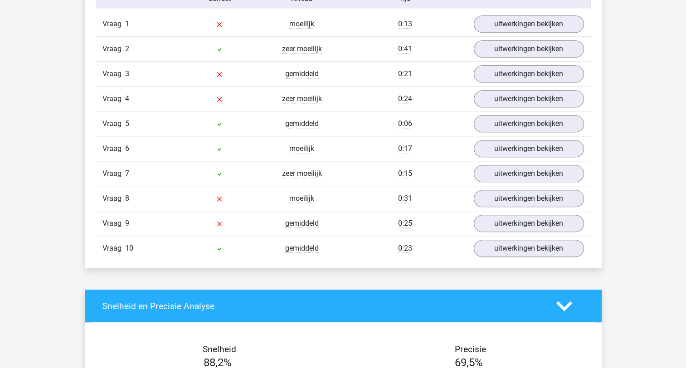
click at [507, 183] on div "Vraag 7 zeer moeilijk 0:15 uitwerkingen bekijken" at bounding box center [343, 173] width 495 height 25
click at [506, 180] on link "uitwerkingen bekijken" at bounding box center [528, 174] width 127 height 20
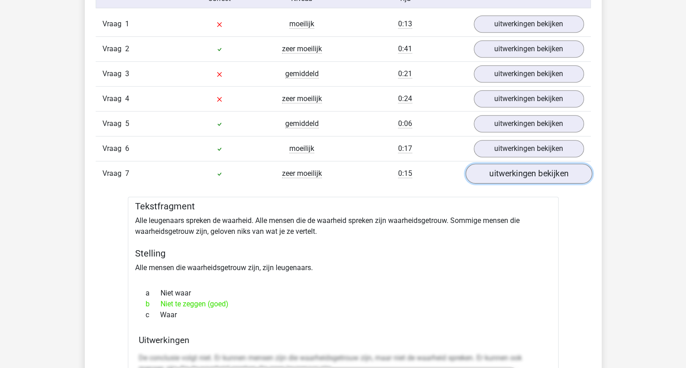
click at [502, 173] on link "uitwerkingen bekijken" at bounding box center [528, 174] width 127 height 20
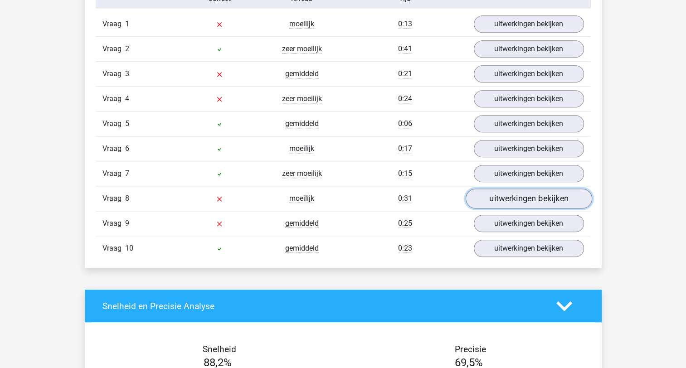
click at [508, 194] on link "uitwerkingen bekijken" at bounding box center [528, 199] width 127 height 20
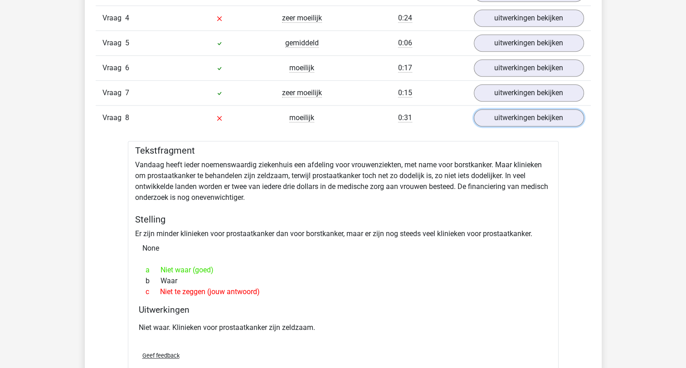
scroll to position [862, 0]
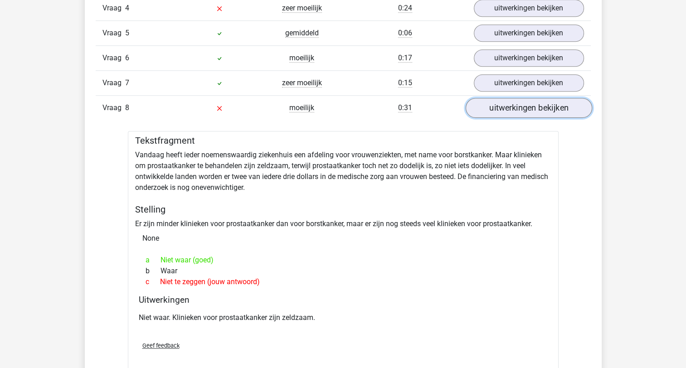
click at [521, 107] on link "uitwerkingen bekijken" at bounding box center [528, 108] width 127 height 20
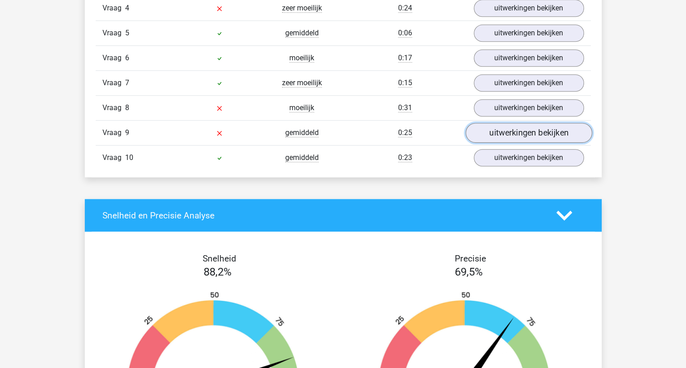
click at [520, 128] on link "uitwerkingen bekijken" at bounding box center [528, 133] width 127 height 20
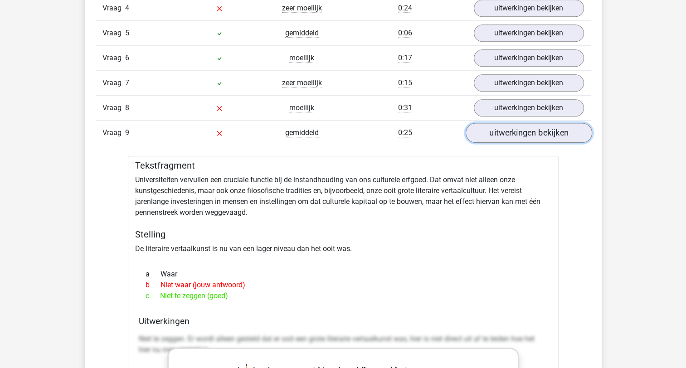
click at [518, 129] on link "uitwerkingen bekijken" at bounding box center [528, 133] width 127 height 20
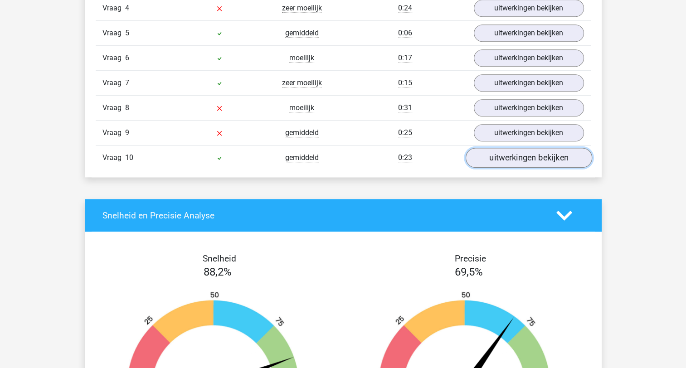
click at [519, 157] on link "uitwerkingen bekijken" at bounding box center [528, 158] width 127 height 20
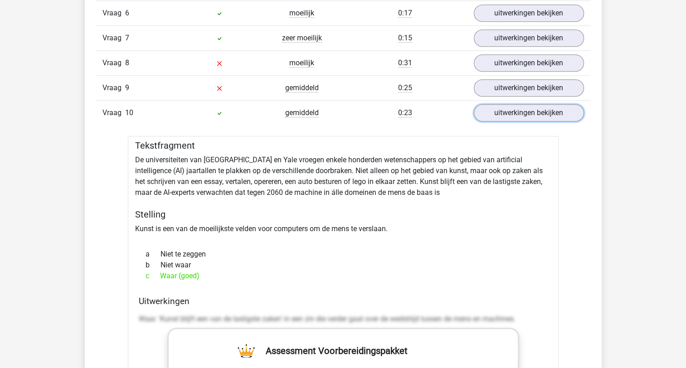
scroll to position [907, 0]
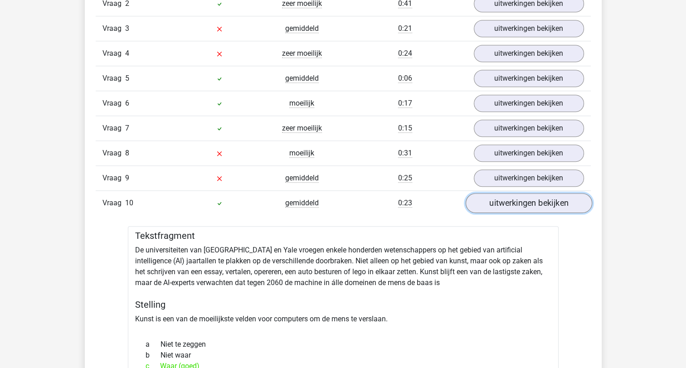
click at [518, 203] on link "uitwerkingen bekijken" at bounding box center [528, 203] width 127 height 20
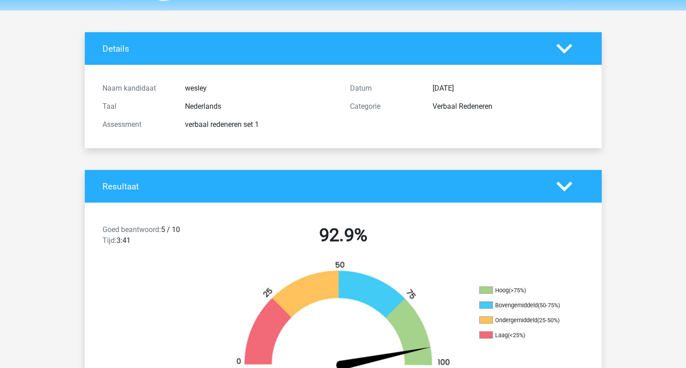
scroll to position [0, 0]
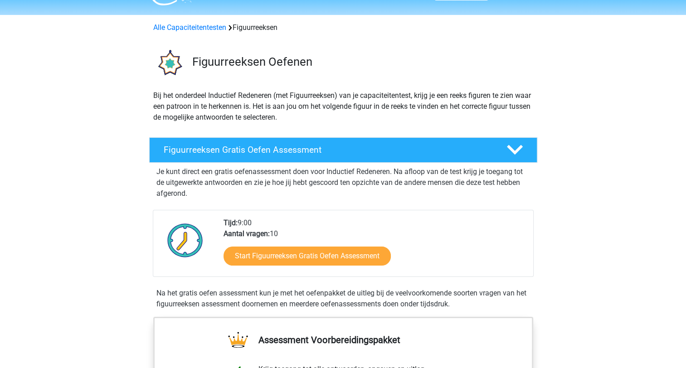
scroll to position [45, 0]
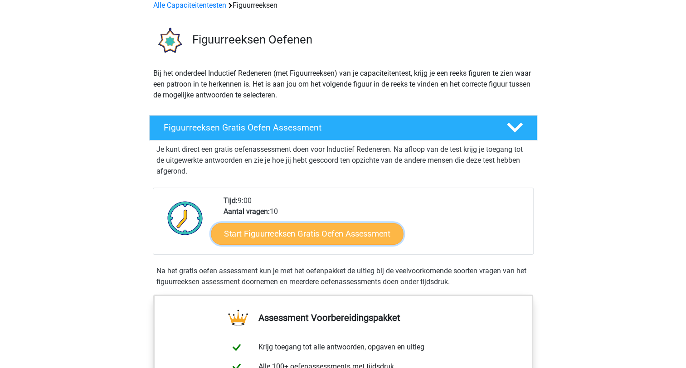
click at [307, 236] on link "Start Figuurreeksen Gratis Oefen Assessment" at bounding box center [307, 234] width 192 height 22
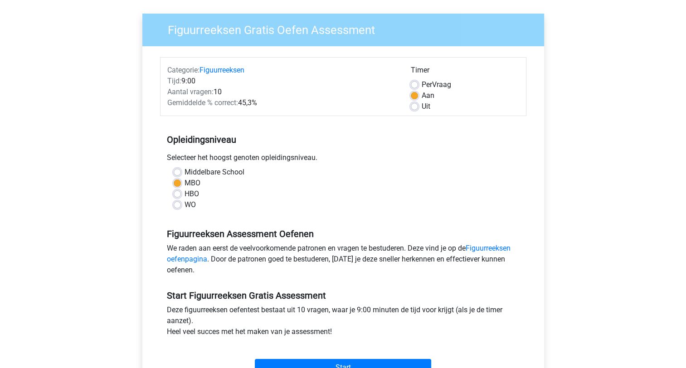
scroll to position [91, 0]
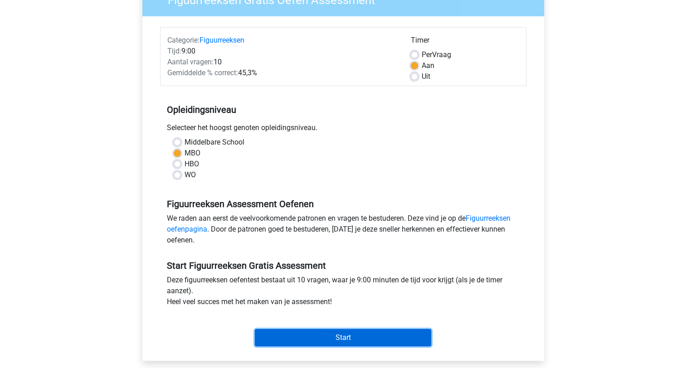
click at [380, 339] on input "Start" at bounding box center [343, 337] width 176 height 17
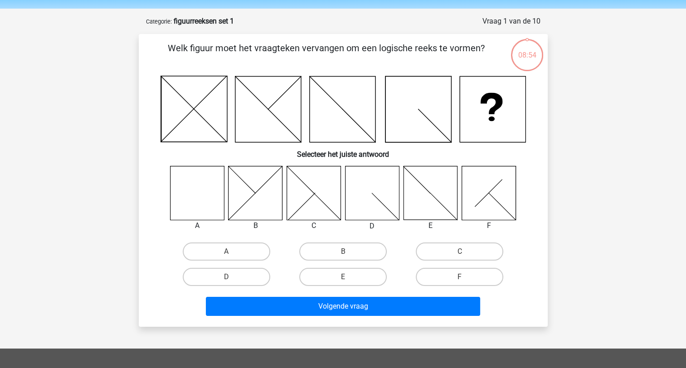
scroll to position [45, 0]
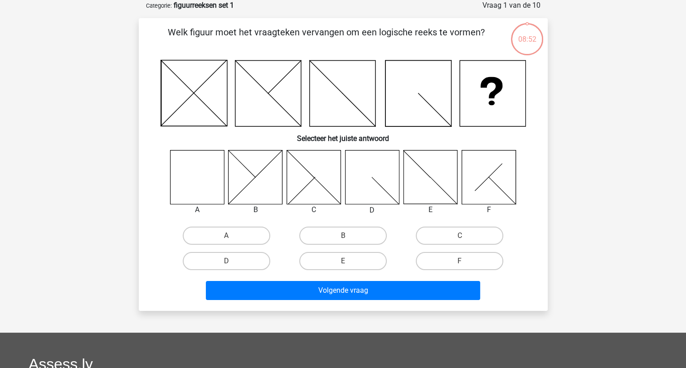
click at [195, 182] on icon at bounding box center [197, 177] width 54 height 54
click at [247, 231] on label "A" at bounding box center [227, 236] width 88 height 18
click at [232, 236] on input "A" at bounding box center [229, 239] width 6 height 6
radio input "true"
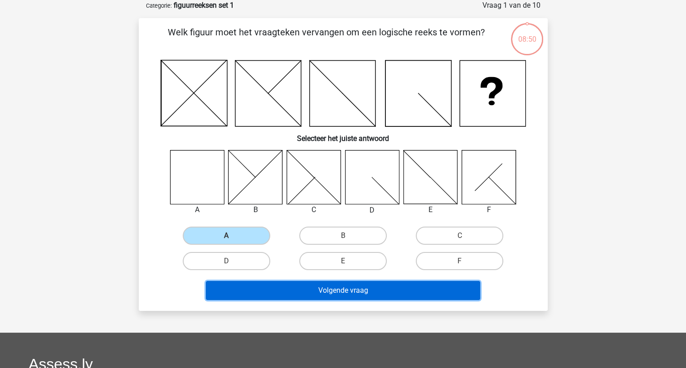
click at [317, 293] on button "Volgende vraag" at bounding box center [343, 290] width 274 height 19
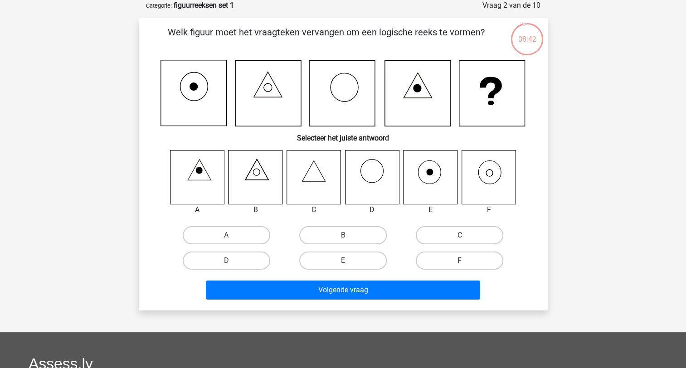
click at [499, 179] on icon at bounding box center [489, 173] width 23 height 24
click at [461, 255] on label "F" at bounding box center [460, 261] width 88 height 18
click at [461, 261] on input "F" at bounding box center [463, 264] width 6 height 6
radio input "true"
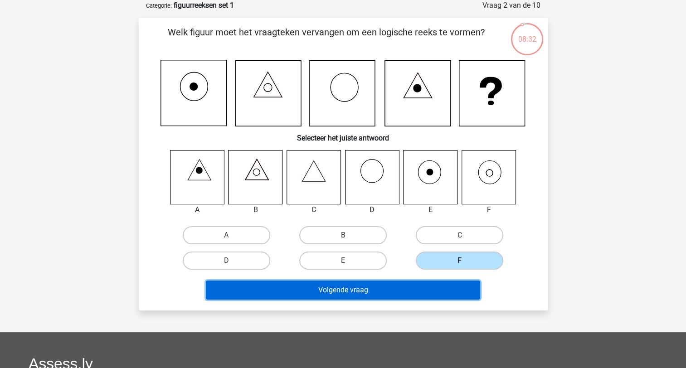
click at [439, 287] on button "Volgende vraag" at bounding box center [343, 290] width 274 height 19
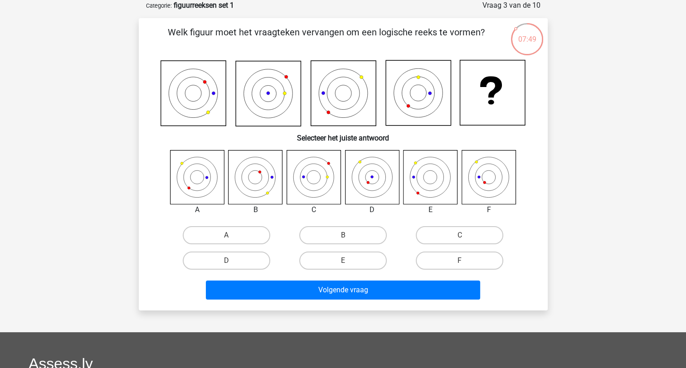
click at [320, 179] on icon at bounding box center [314, 177] width 54 height 54
click at [451, 232] on label "C" at bounding box center [460, 235] width 88 height 18
click at [460, 235] on input "C" at bounding box center [463, 238] width 6 height 6
radio input "true"
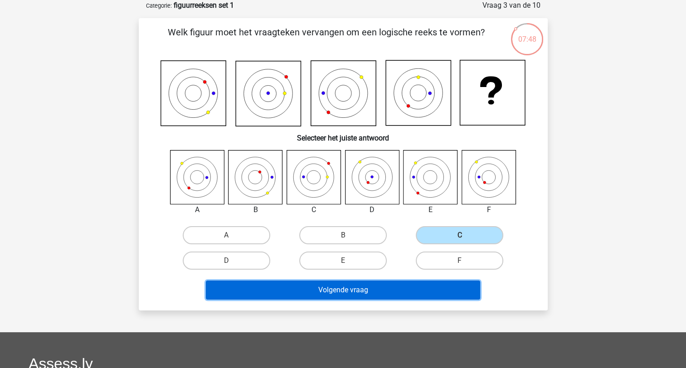
click at [412, 288] on button "Volgende vraag" at bounding box center [343, 290] width 274 height 19
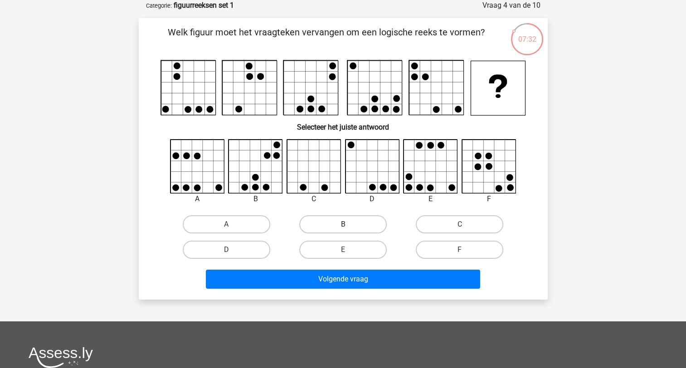
click at [340, 225] on label "B" at bounding box center [343, 224] width 88 height 18
click at [343, 225] on input "B" at bounding box center [346, 227] width 6 height 6
radio input "true"
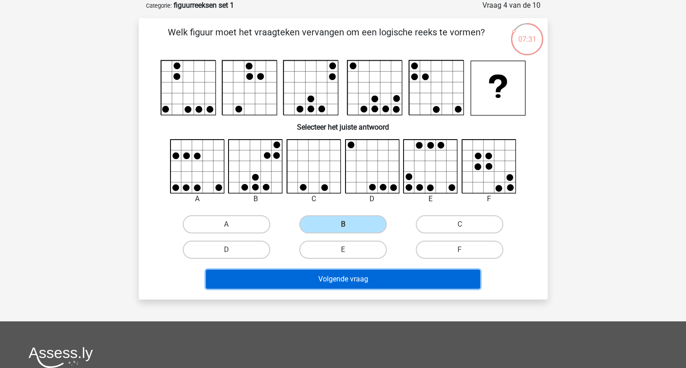
click at [349, 280] on button "Volgende vraag" at bounding box center [343, 279] width 274 height 19
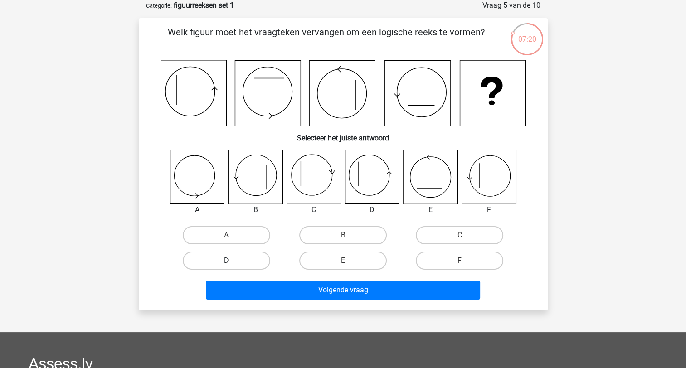
click at [233, 258] on label "D" at bounding box center [227, 261] width 88 height 18
click at [232, 261] on input "D" at bounding box center [229, 264] width 6 height 6
radio input "true"
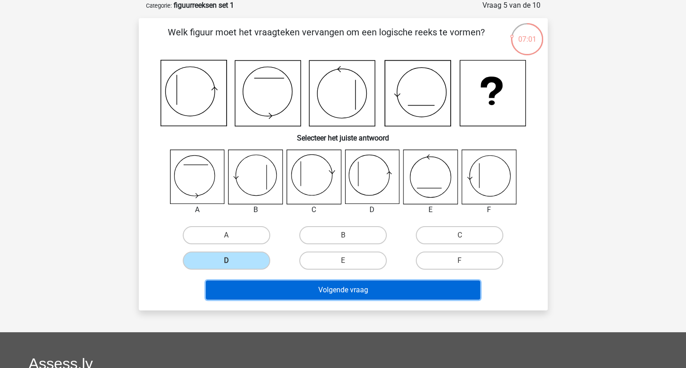
click at [337, 286] on button "Volgende vraag" at bounding box center [343, 290] width 274 height 19
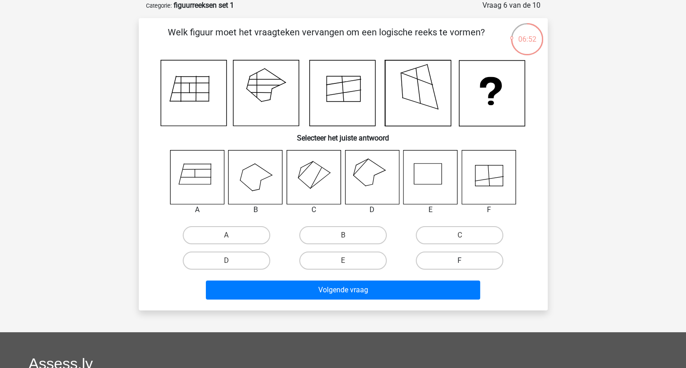
click at [444, 258] on label "F" at bounding box center [460, 261] width 88 height 18
click at [460, 261] on input "F" at bounding box center [463, 264] width 6 height 6
radio input "true"
click at [200, 234] on label "A" at bounding box center [227, 235] width 88 height 18
click at [226, 235] on input "A" at bounding box center [229, 238] width 6 height 6
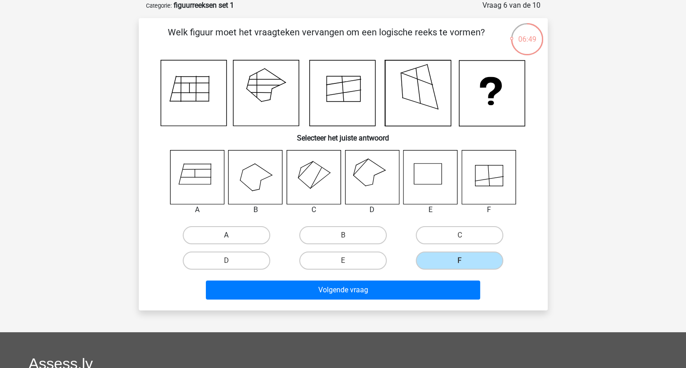
radio input "true"
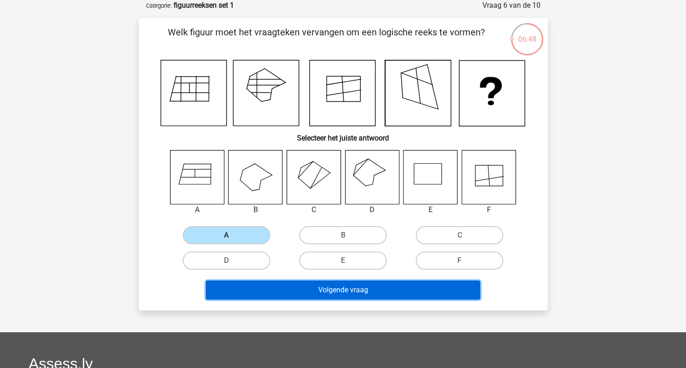
click at [241, 285] on button "Volgende vraag" at bounding box center [343, 290] width 274 height 19
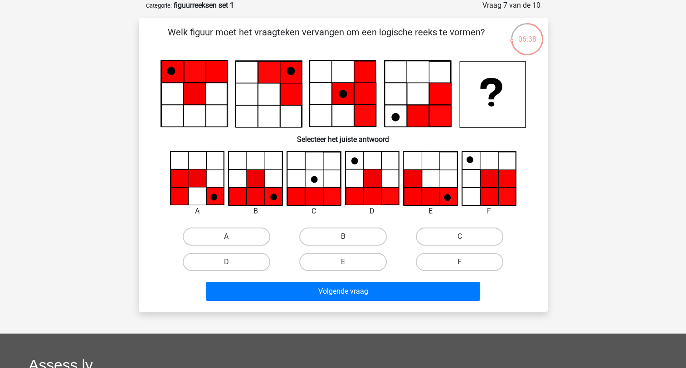
click at [335, 236] on label "B" at bounding box center [343, 237] width 88 height 18
click at [343, 237] on input "B" at bounding box center [346, 240] width 6 height 6
radio input "true"
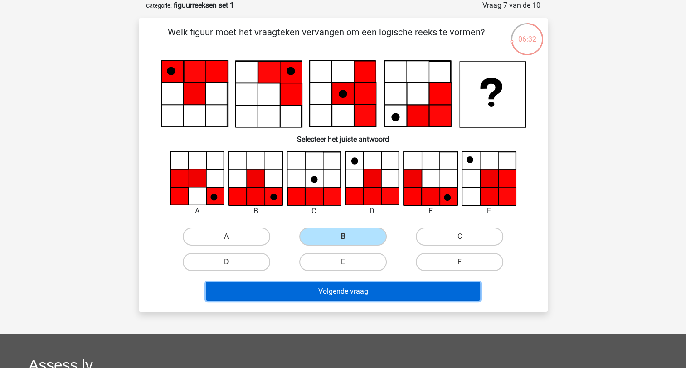
click at [367, 295] on button "Volgende vraag" at bounding box center [343, 291] width 274 height 19
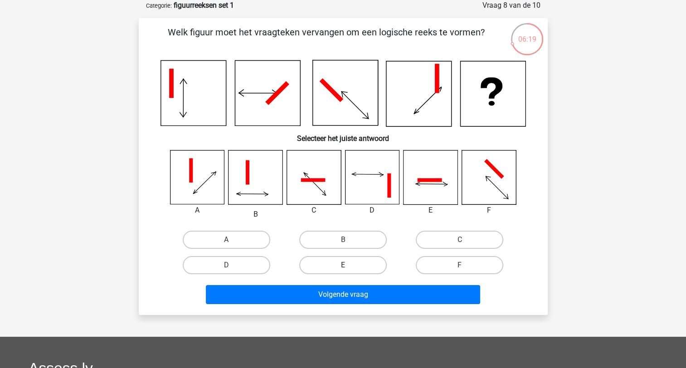
click at [366, 267] on label "E" at bounding box center [343, 265] width 88 height 18
click at [349, 267] on input "E" at bounding box center [346, 268] width 6 height 6
radio input "true"
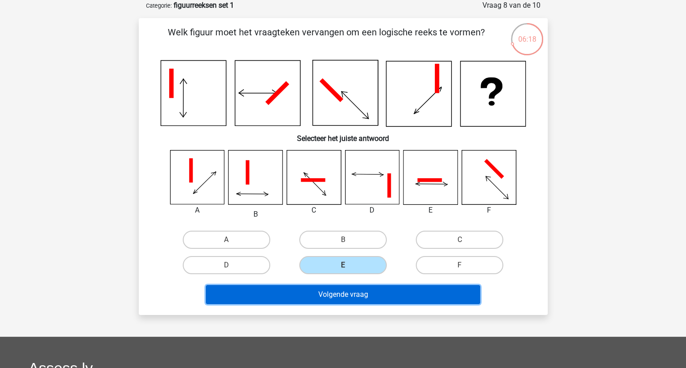
click at [359, 293] on button "Volgende vraag" at bounding box center [343, 294] width 274 height 19
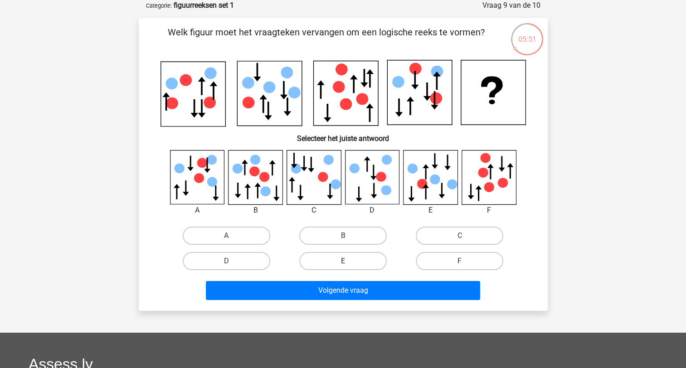
click at [333, 259] on label "E" at bounding box center [343, 261] width 88 height 18
click at [343, 261] on input "E" at bounding box center [346, 264] width 6 height 6
radio input "true"
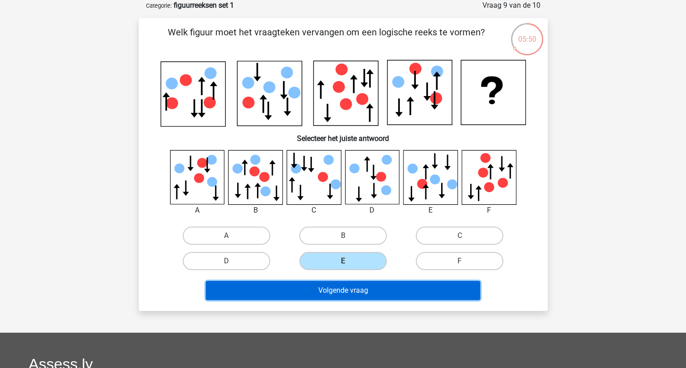
click at [344, 290] on button "Volgende vraag" at bounding box center [343, 290] width 274 height 19
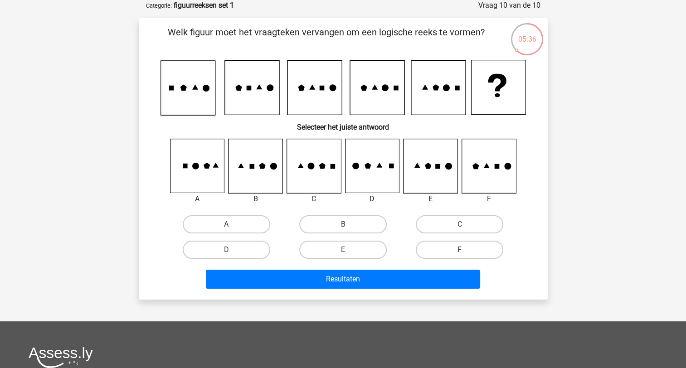
click at [231, 224] on label "A" at bounding box center [227, 224] width 88 height 18
click at [231, 224] on input "A" at bounding box center [229, 227] width 6 height 6
radio input "true"
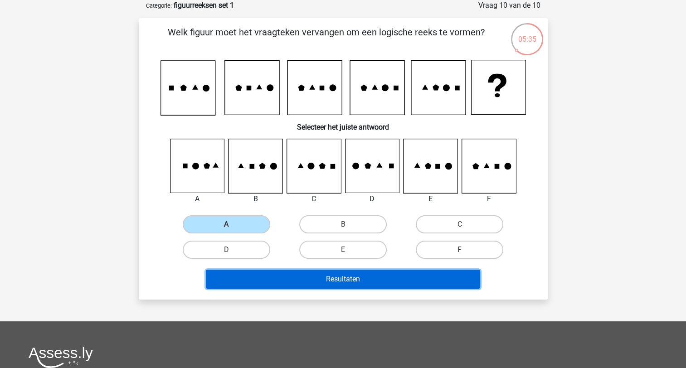
click at [281, 279] on button "Resultaten" at bounding box center [343, 279] width 274 height 19
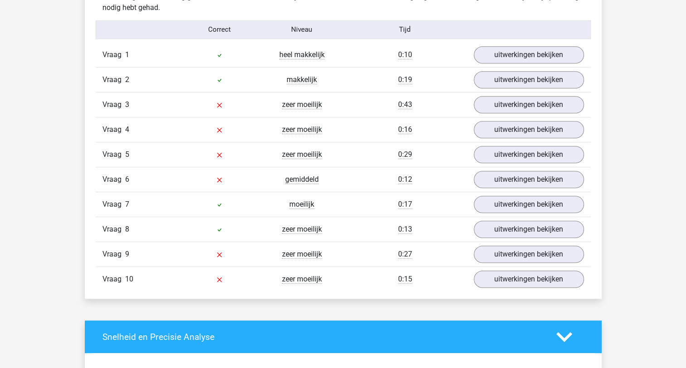
scroll to position [771, 0]
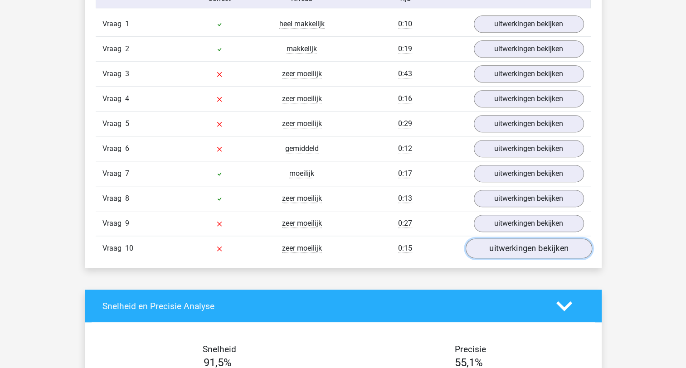
click at [527, 253] on link "uitwerkingen bekijken" at bounding box center [528, 249] width 127 height 20
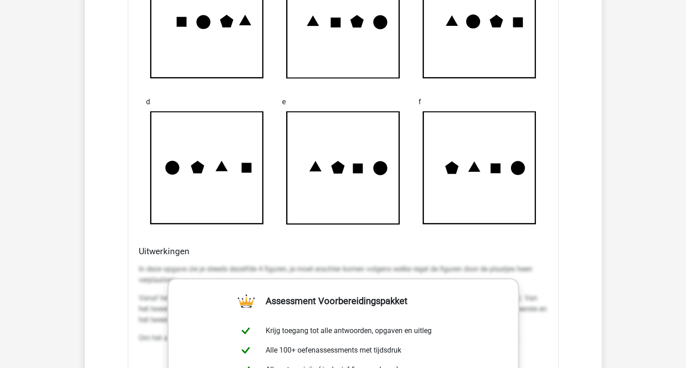
scroll to position [1270, 0]
